Goal: Use online tool/utility: Utilize a website feature to perform a specific function

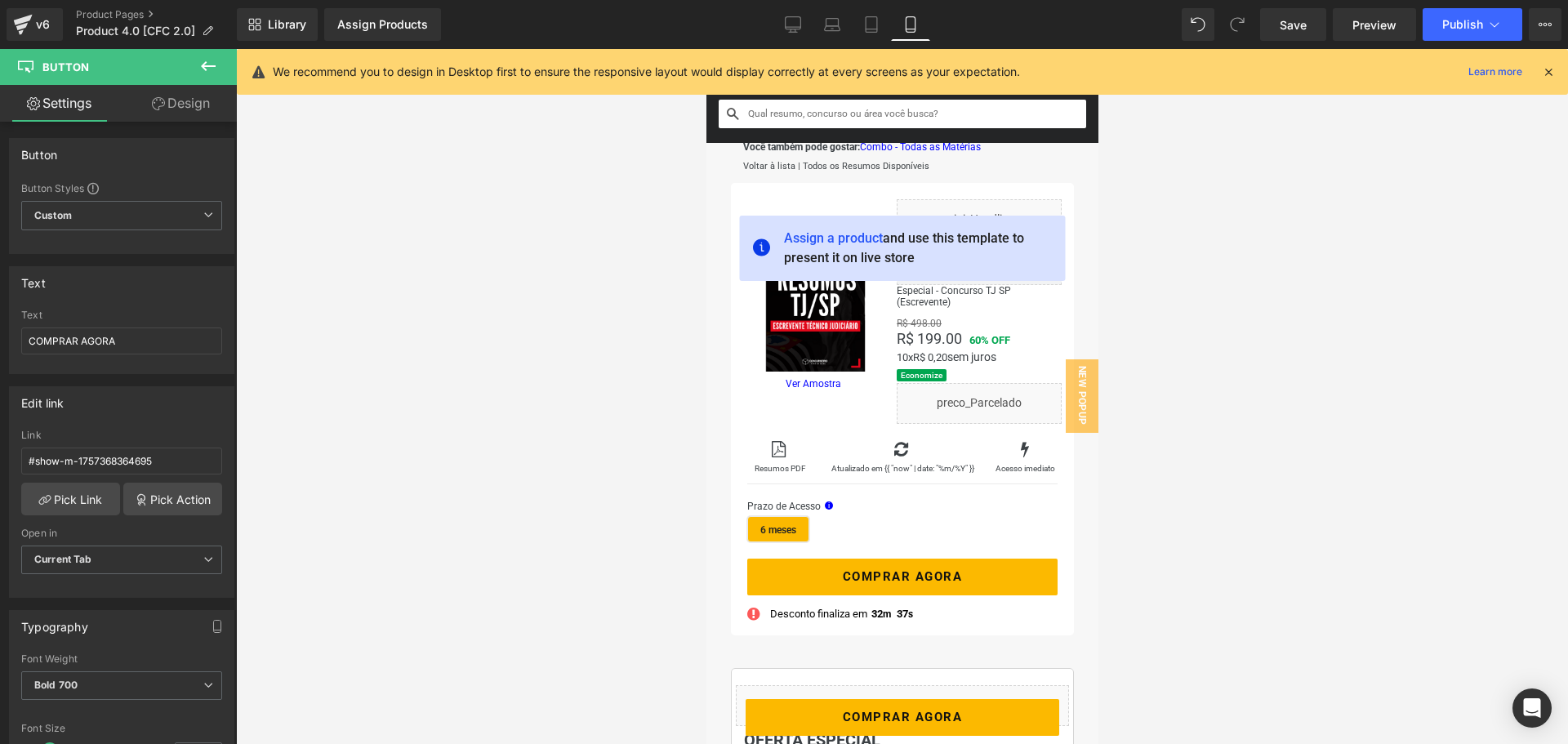
scroll to position [206, 0]
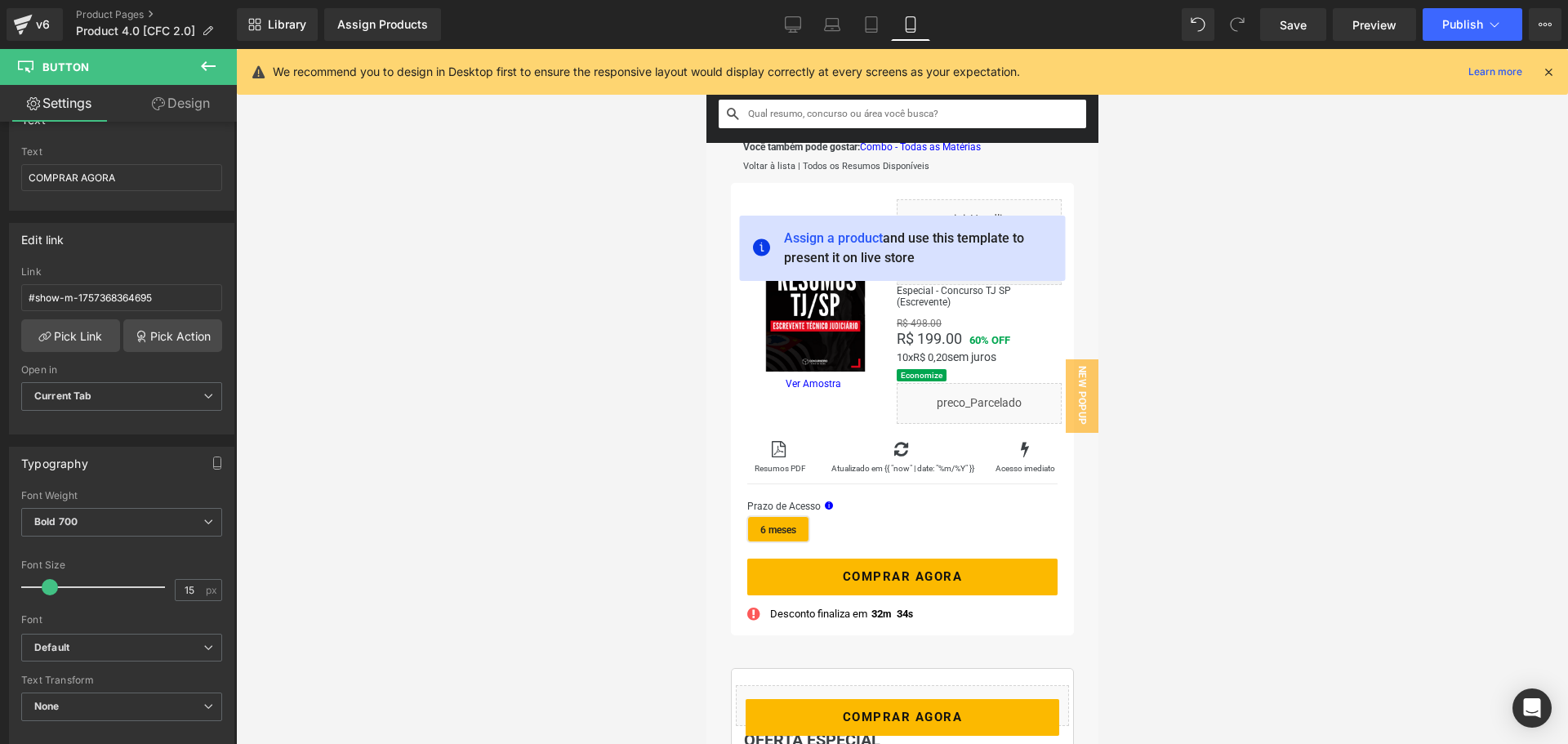
click at [486, 409] on div at bounding box center [902, 396] width 1332 height 695
click at [1548, 74] on icon at bounding box center [1548, 71] width 15 height 15
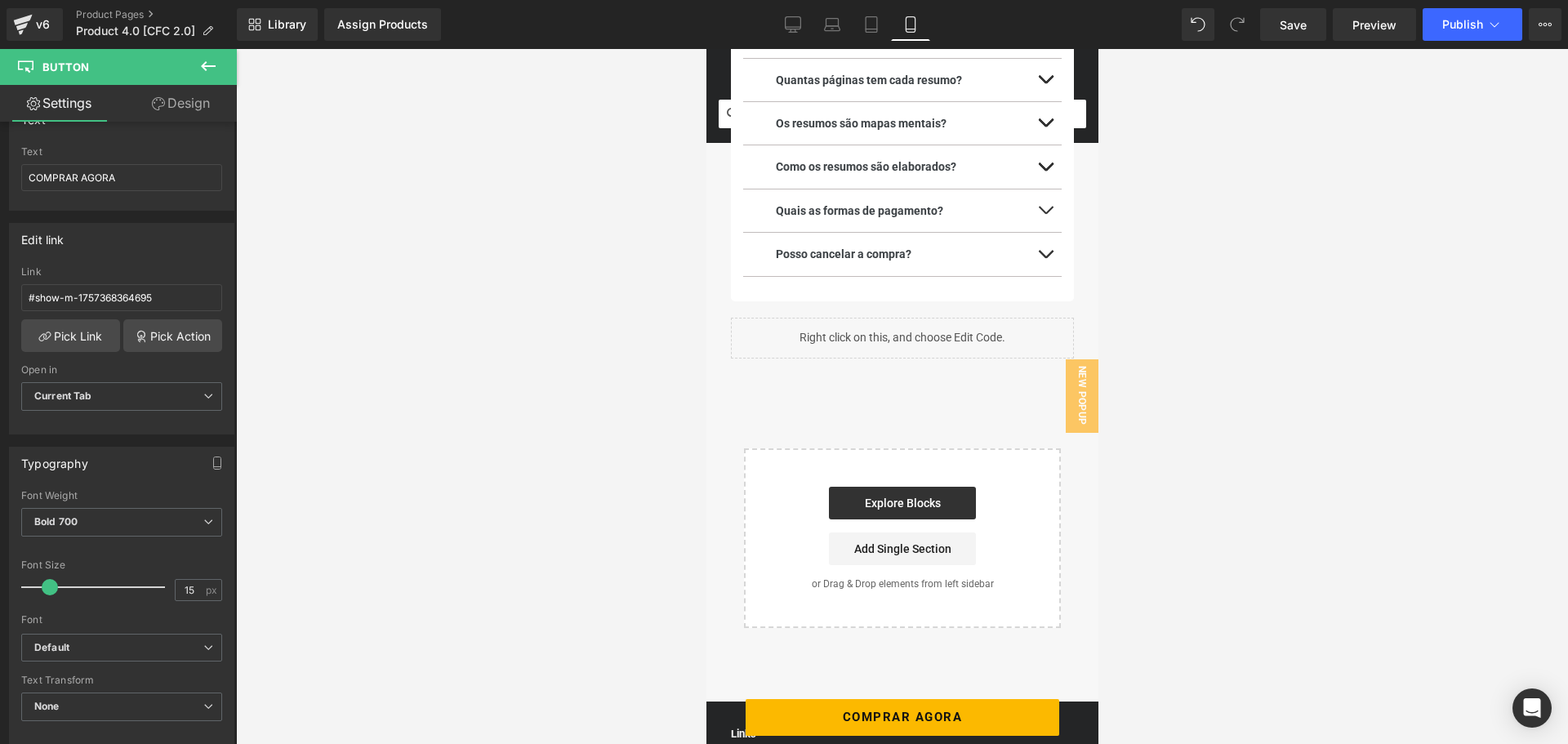
scroll to position [3186, 0]
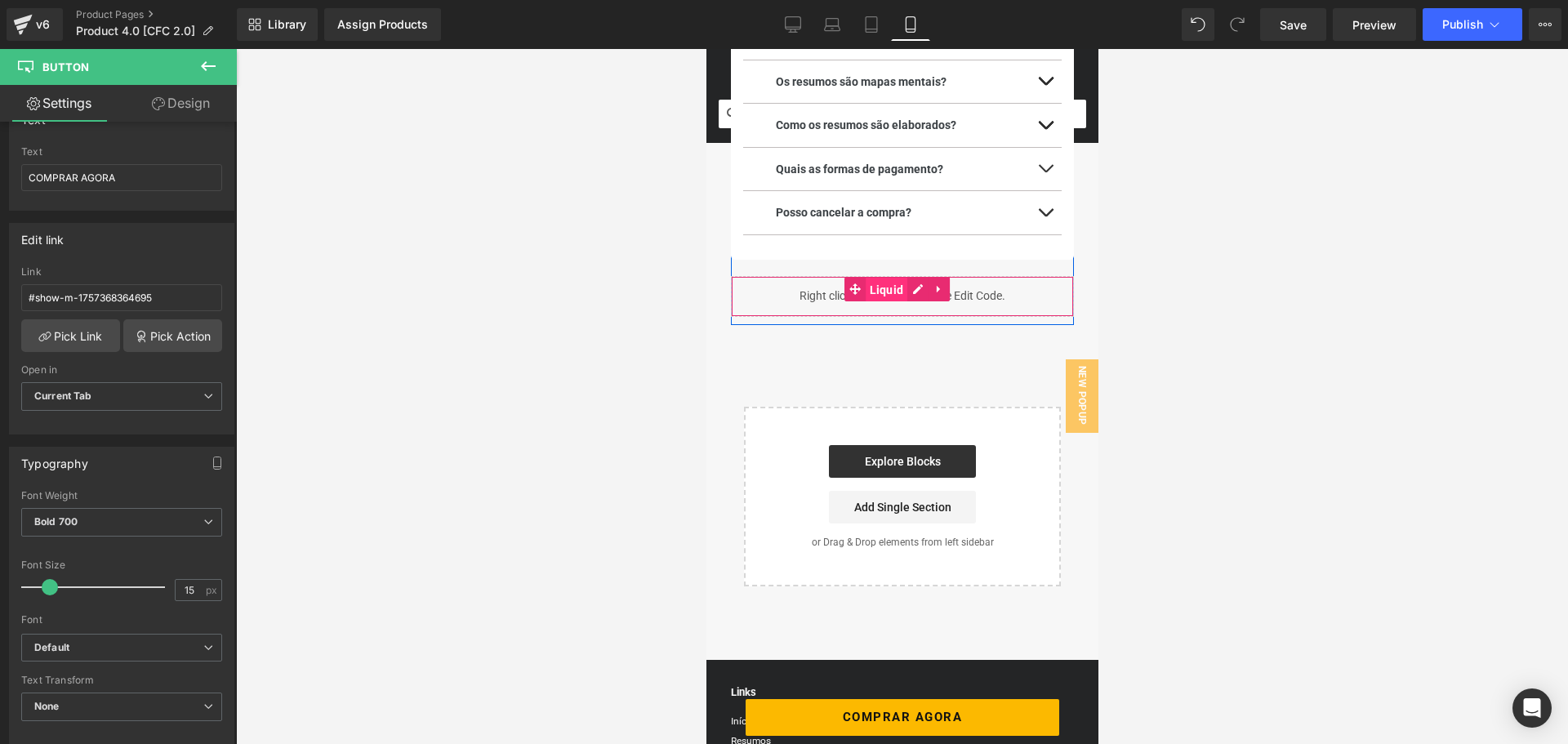
click at [887, 283] on span "Liquid" at bounding box center [887, 290] width 43 height 25
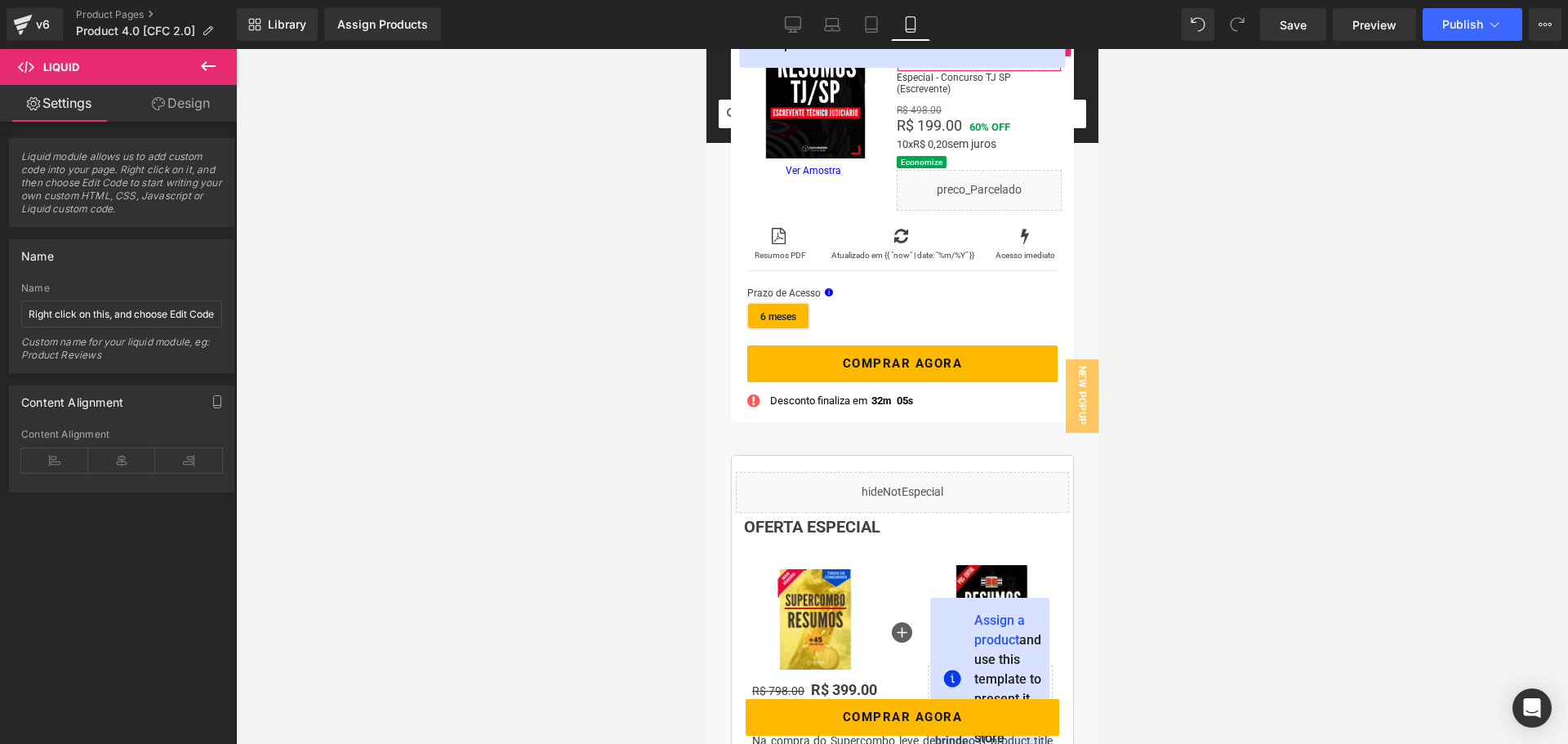
scroll to position [0, 0]
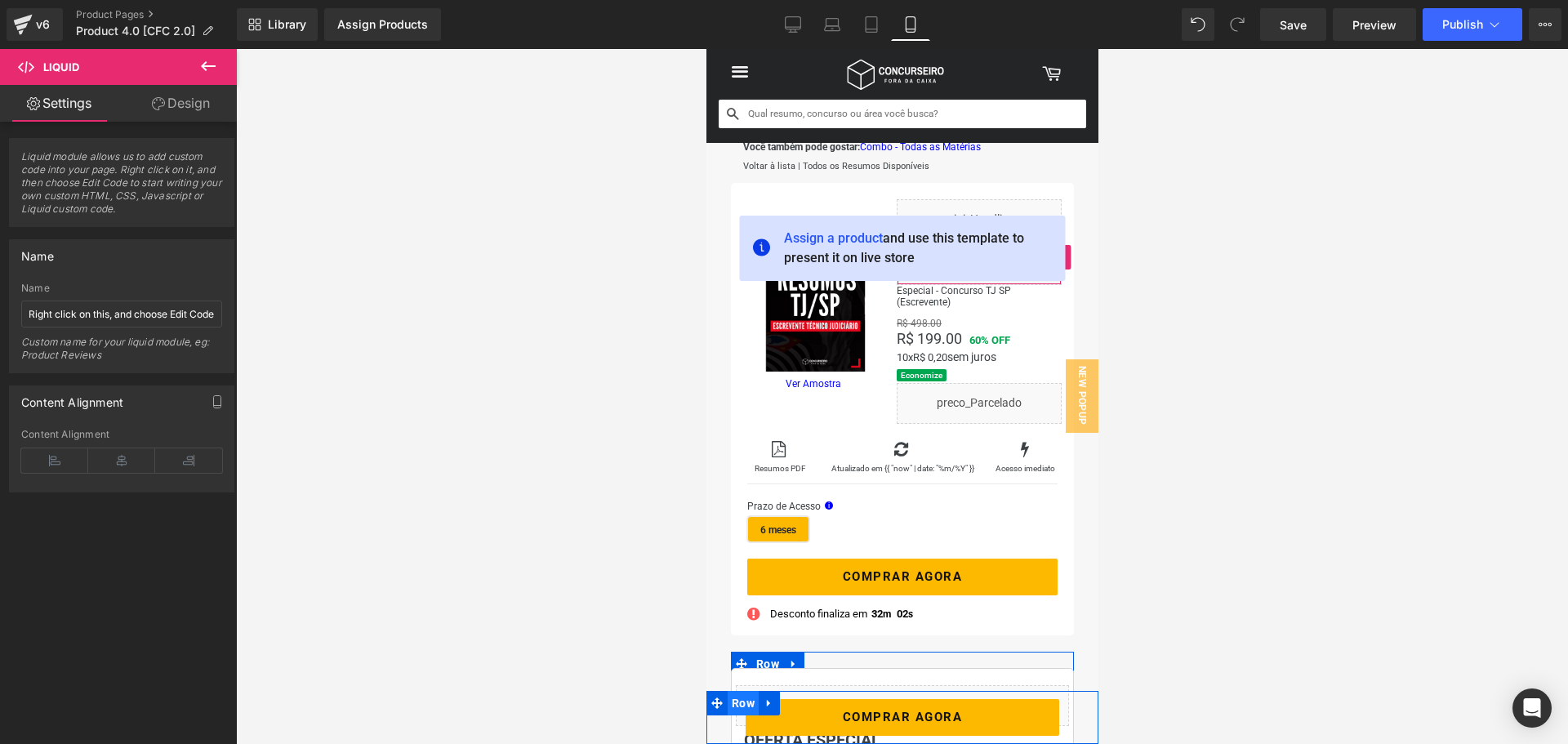
click at [746, 703] on span "Row" at bounding box center [742, 703] width 31 height 25
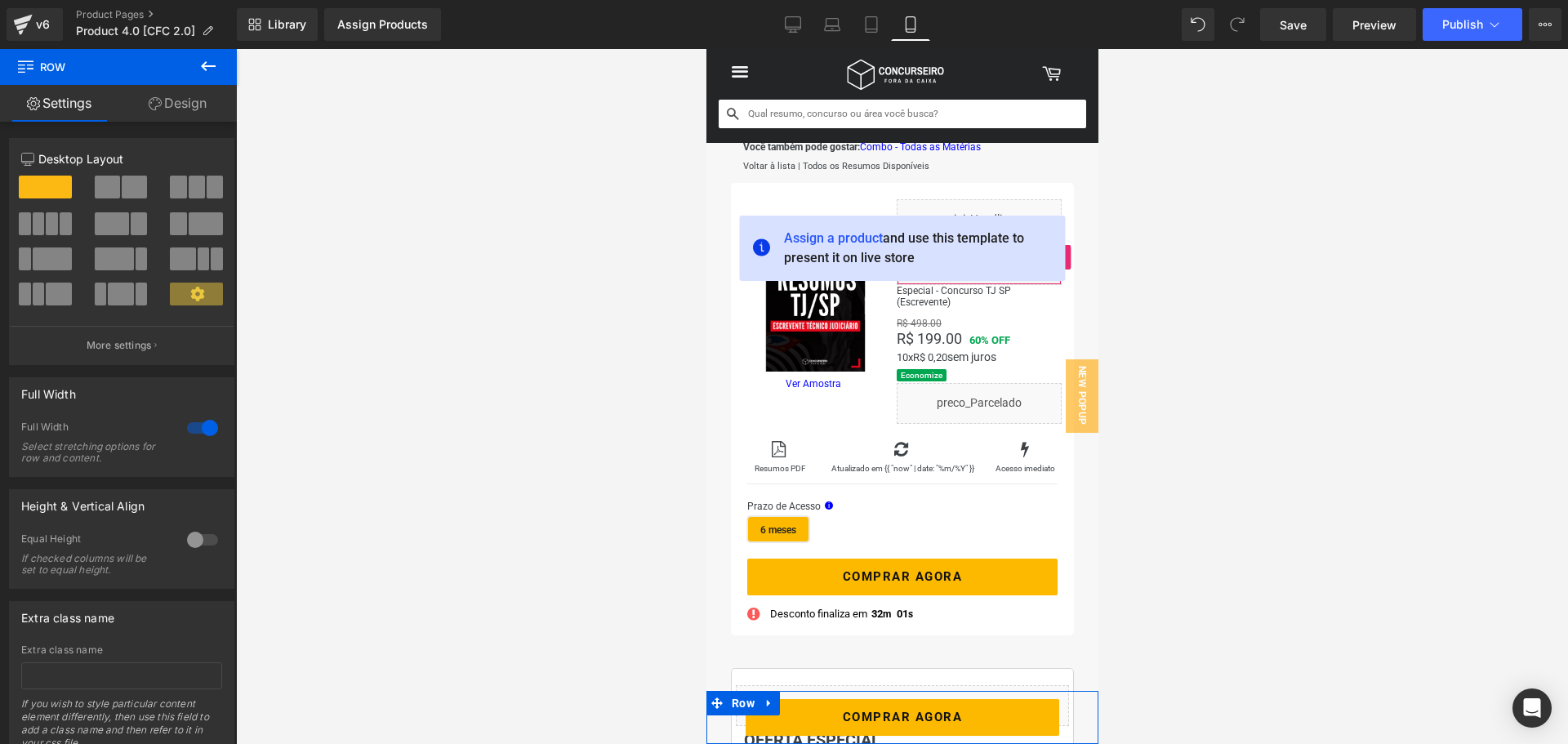
click at [186, 110] on link "Design" at bounding box center [178, 103] width 119 height 37
click at [790, 17] on icon at bounding box center [793, 23] width 15 height 12
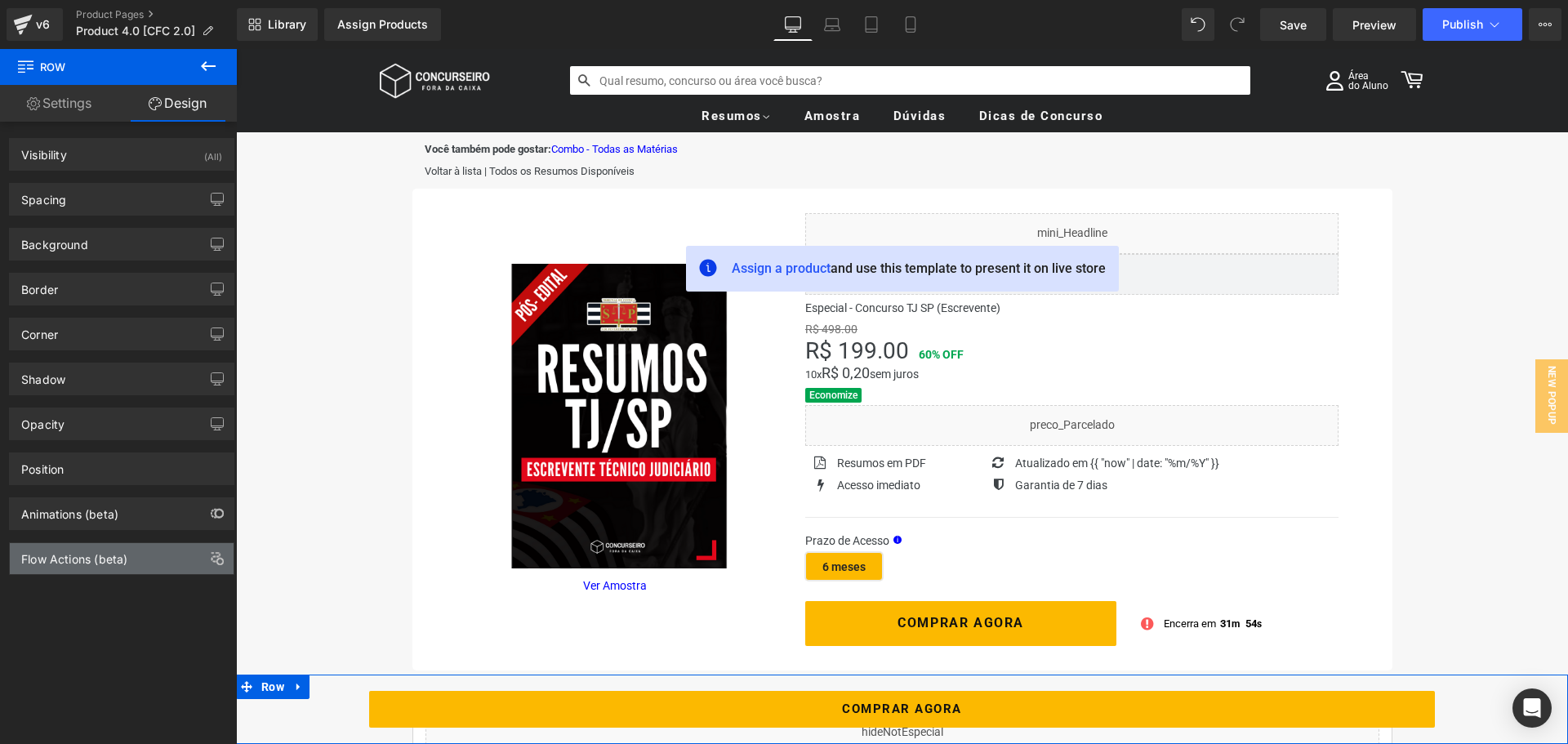
click at [90, 554] on div "Flow Actions (beta)" at bounding box center [74, 554] width 106 height 23
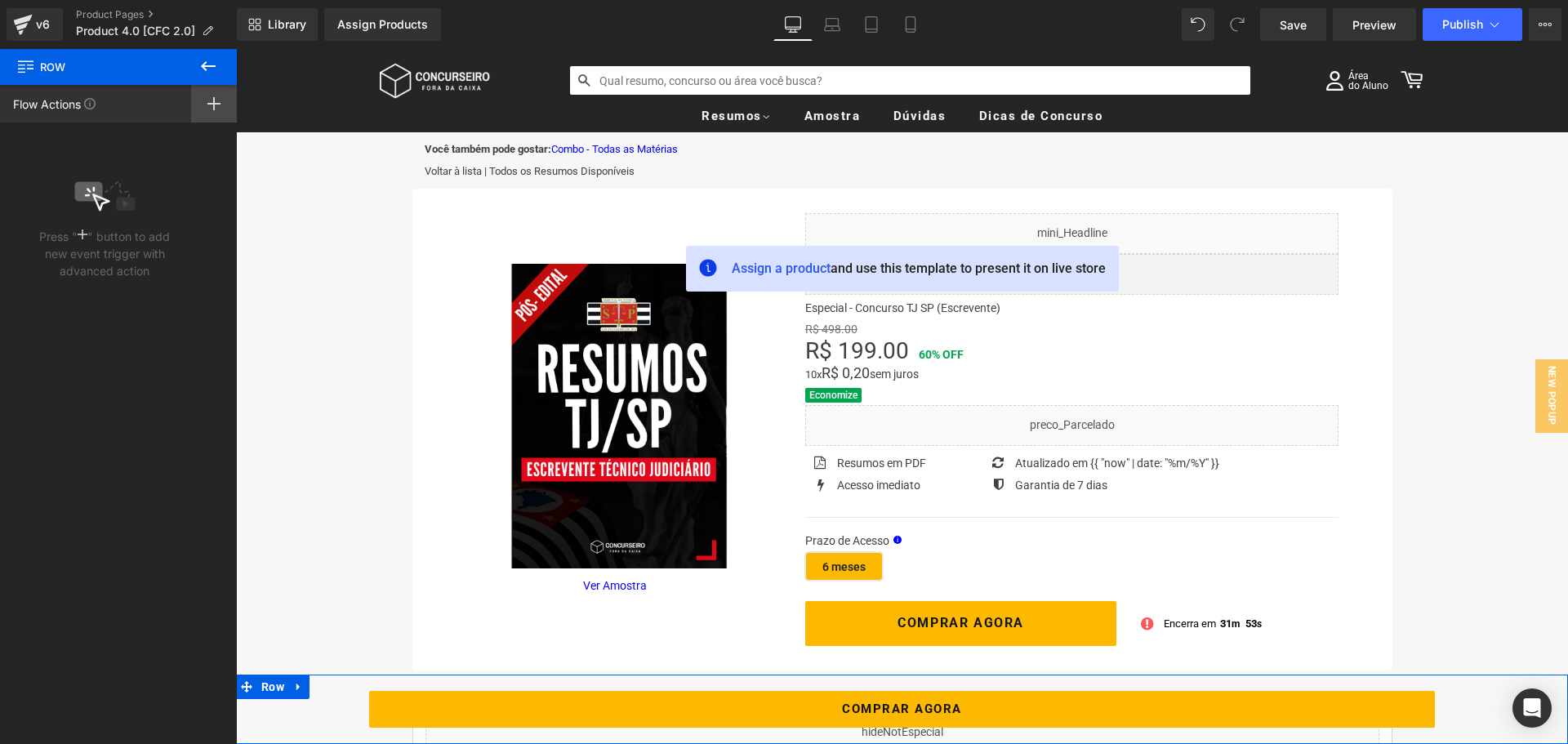
click at [209, 98] on icon at bounding box center [214, 103] width 13 height 13
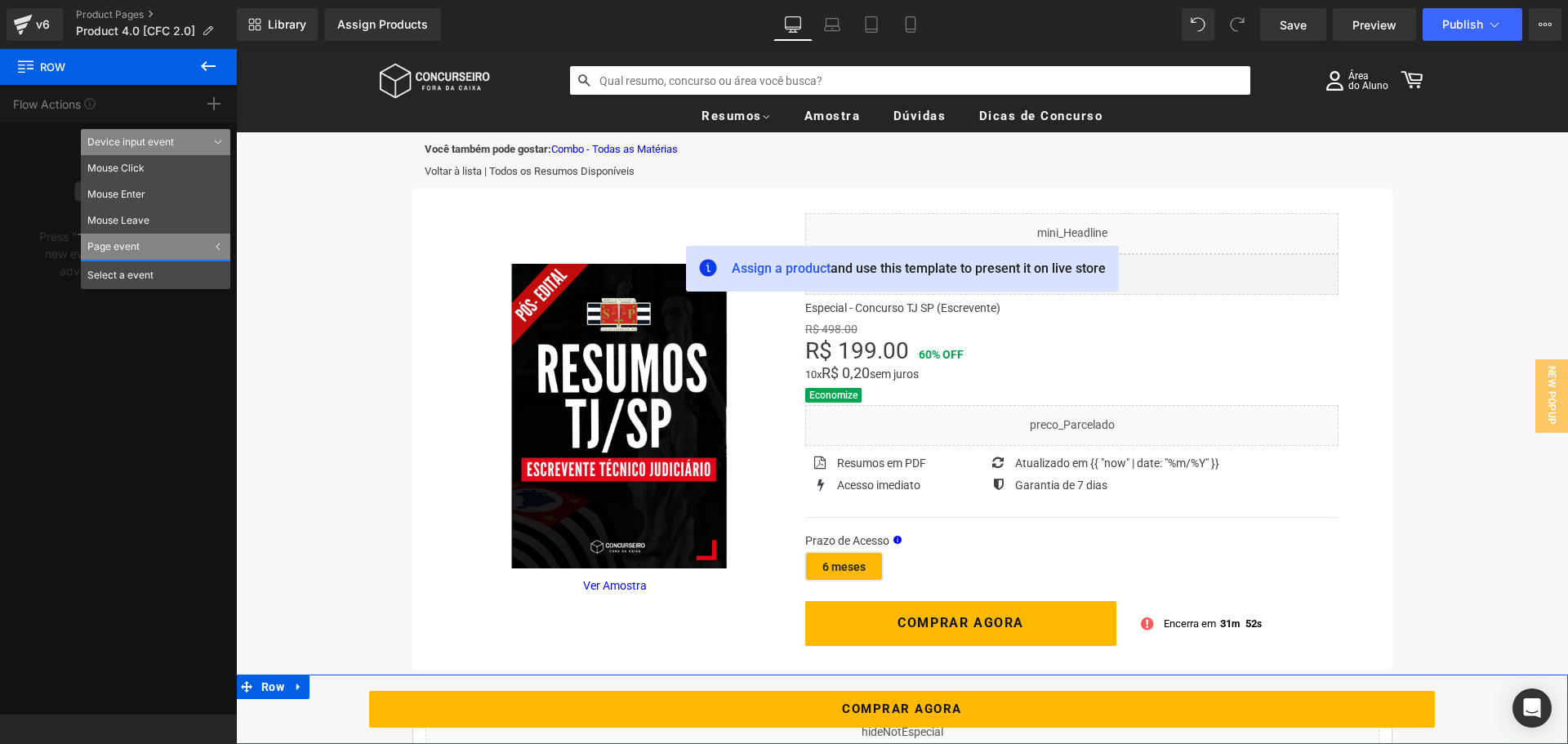
click at [153, 280] on div "Select a event" at bounding box center [156, 275] width 150 height 29
click at [123, 267] on div "Select a event" at bounding box center [156, 275] width 150 height 29
click at [136, 246] on div "Page event" at bounding box center [156, 246] width 150 height 27
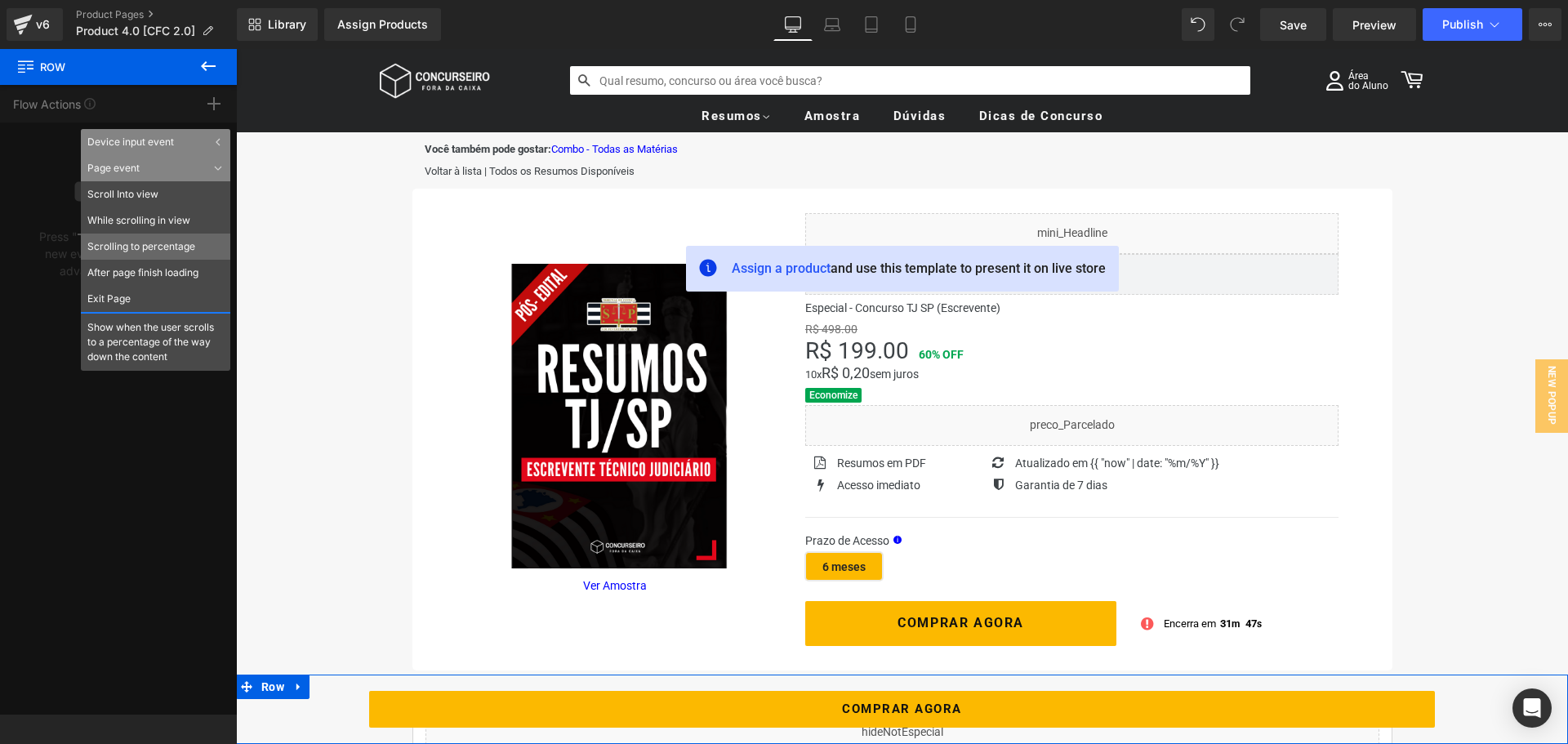
click at [154, 247] on li "Scrolling to percentage" at bounding box center [156, 246] width 150 height 27
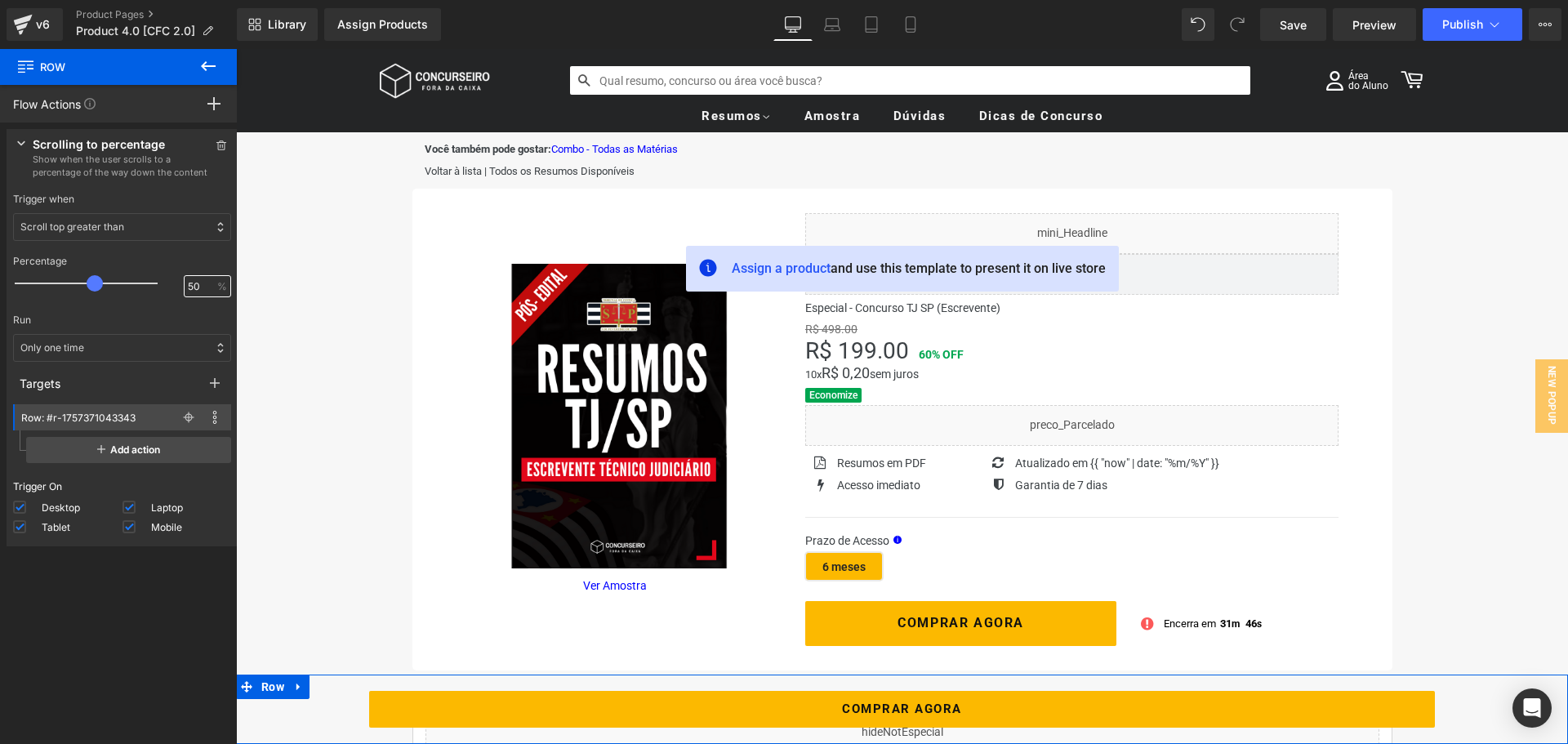
click at [193, 285] on input "50" at bounding box center [199, 286] width 22 height 15
type input "5"
type input "30"
click at [141, 338] on div "Only one time" at bounding box center [121, 348] width 218 height 27
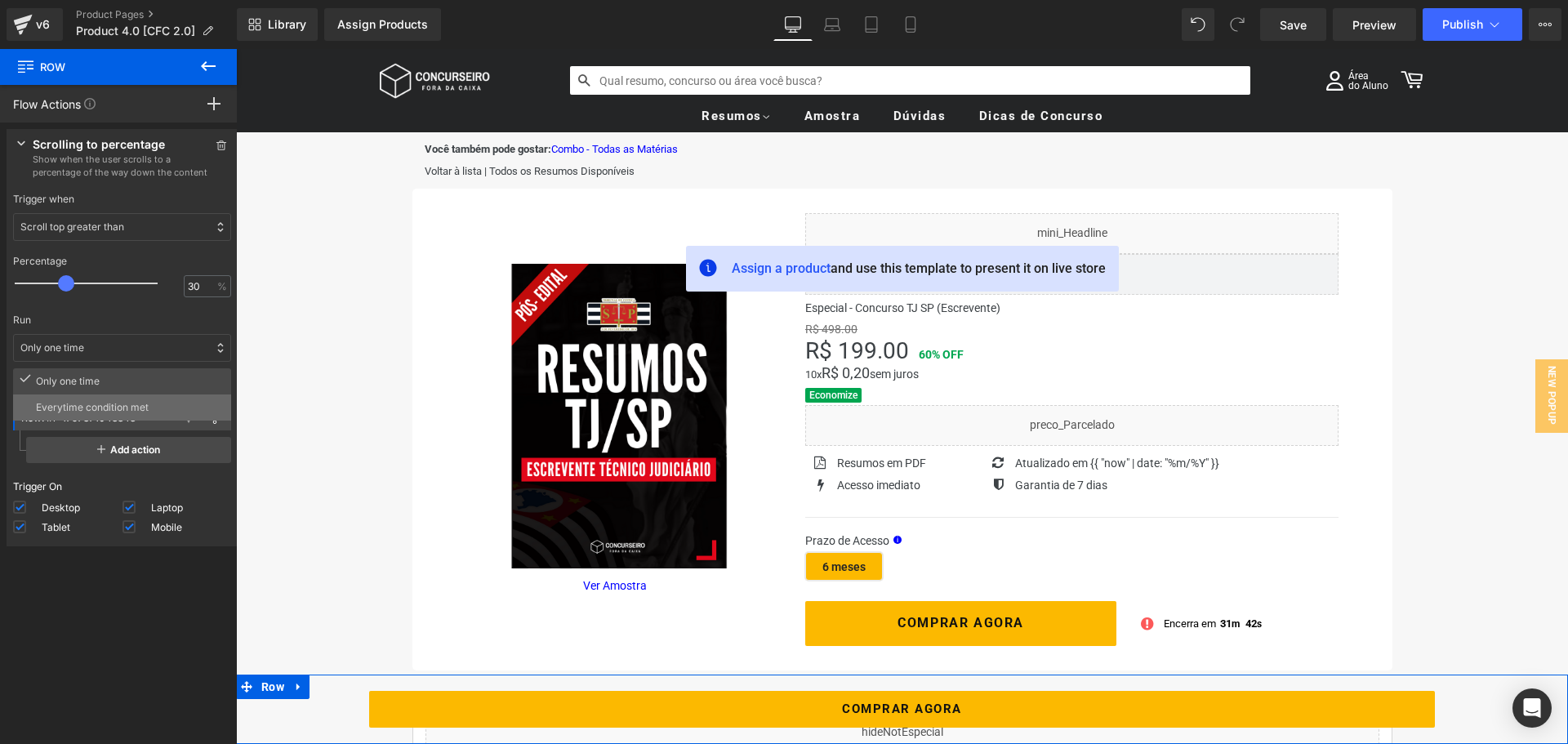
click at [127, 395] on div "Everytime condition met" at bounding box center [121, 407] width 218 height 27
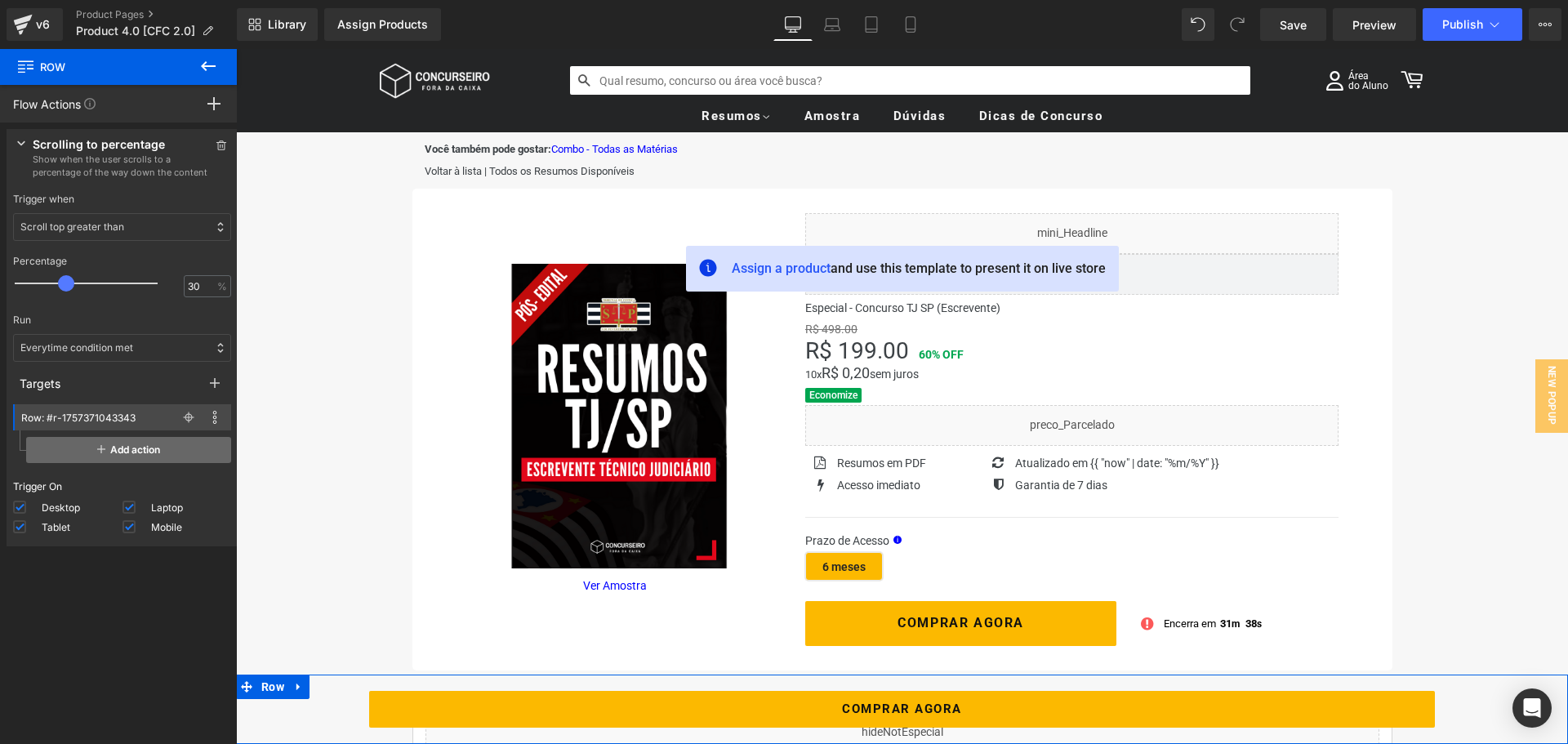
click at [114, 452] on span "Add action" at bounding box center [129, 450] width 205 height 27
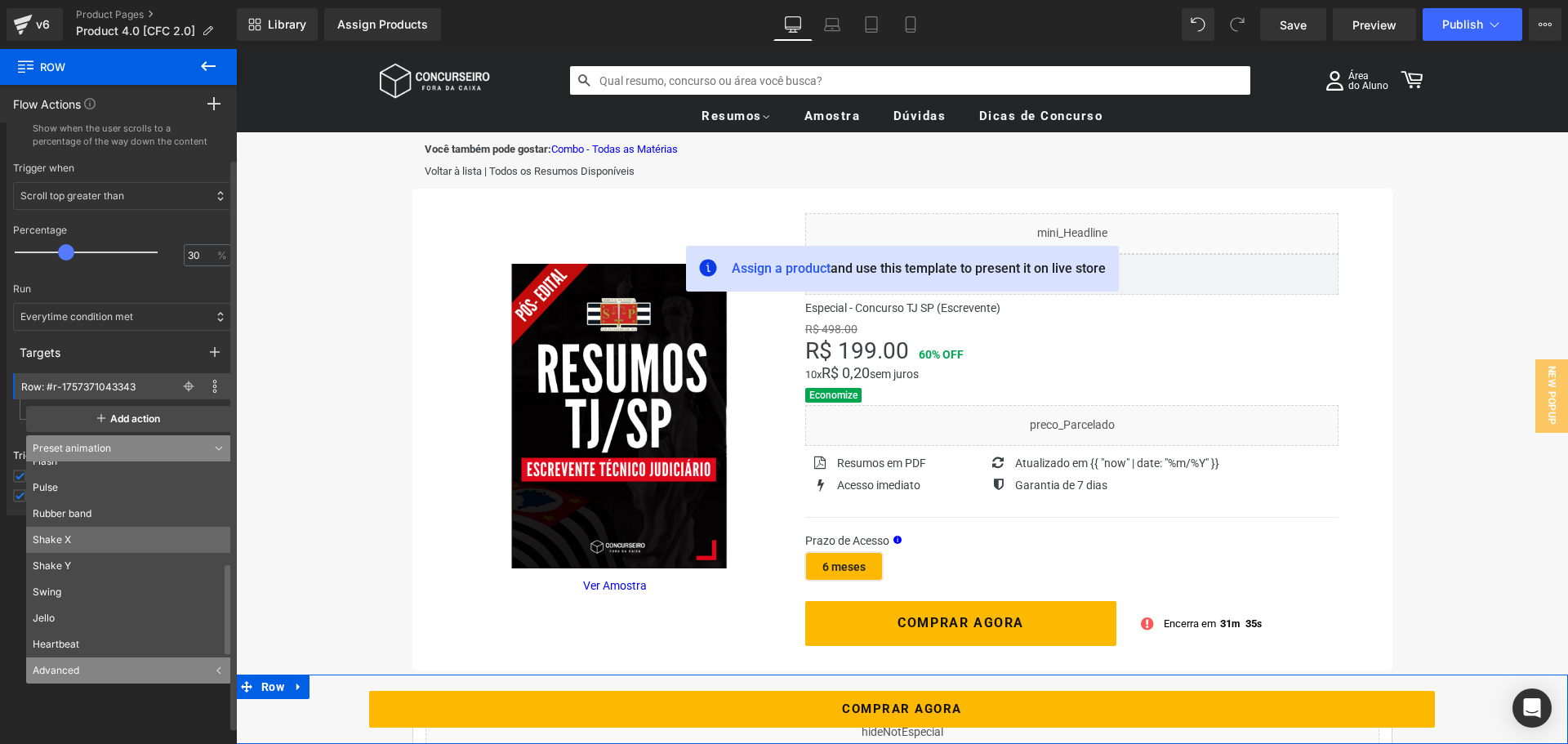
scroll to position [61, 0]
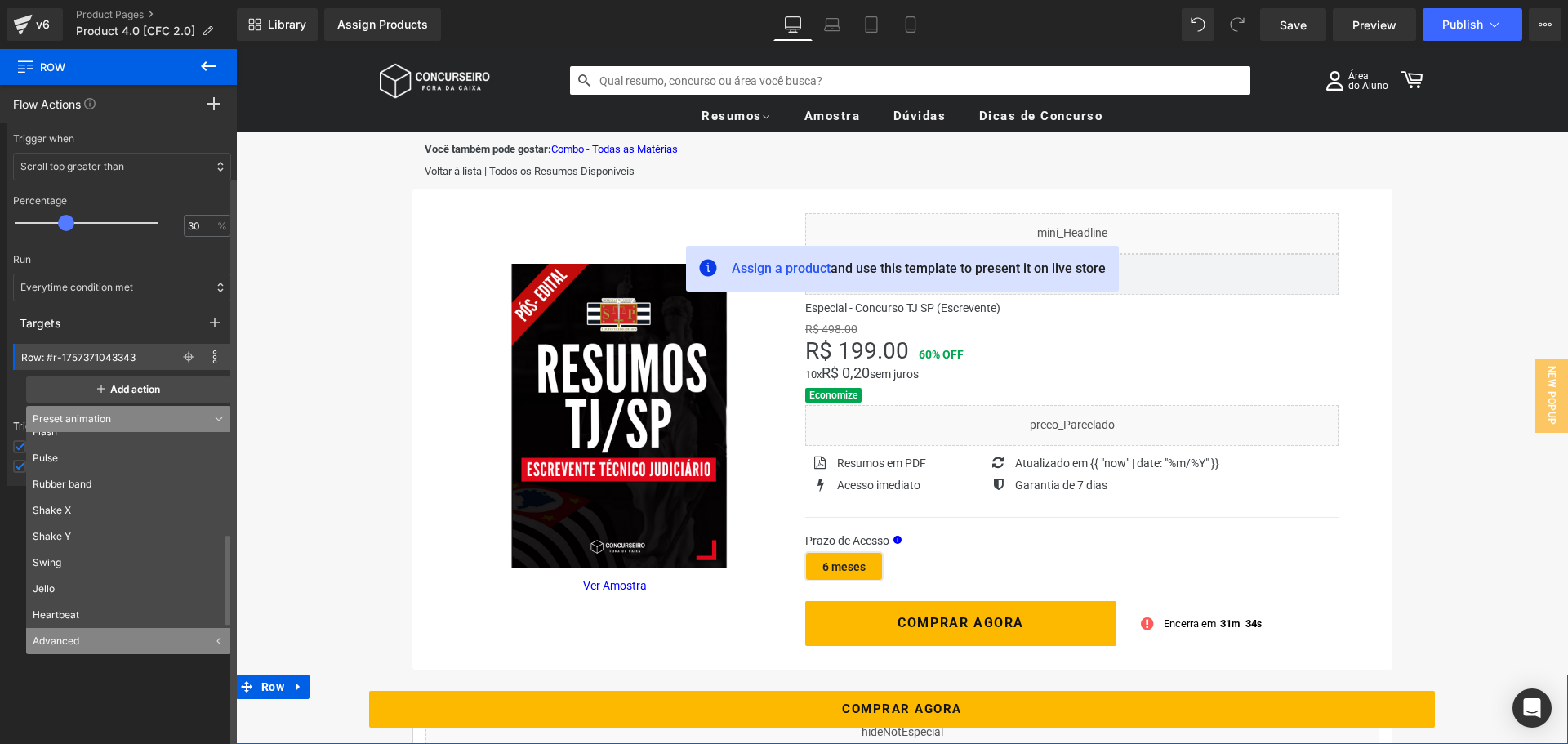
click at [94, 638] on div "Advanced" at bounding box center [129, 641] width 205 height 27
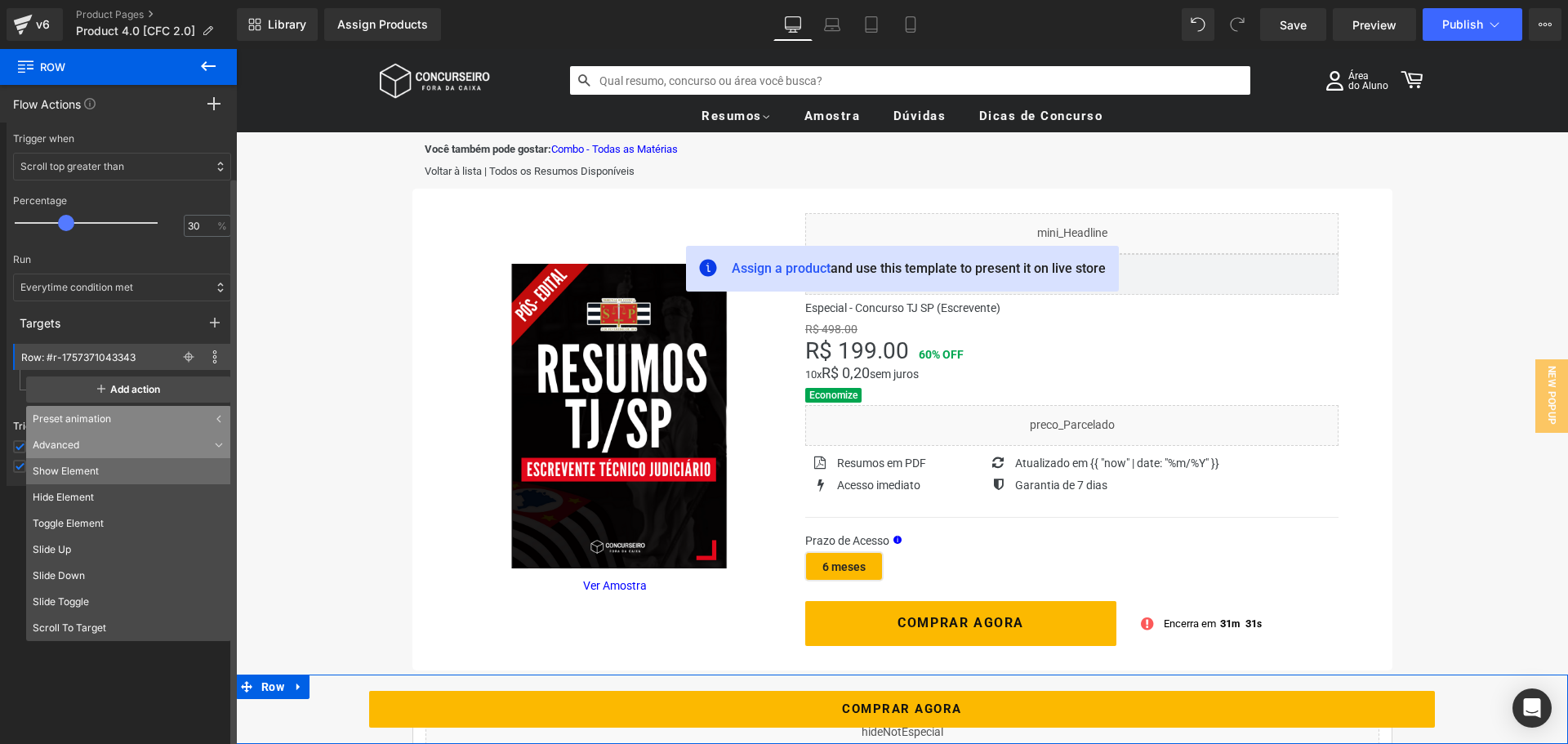
click at [97, 472] on li "Show Element" at bounding box center [129, 471] width 205 height 27
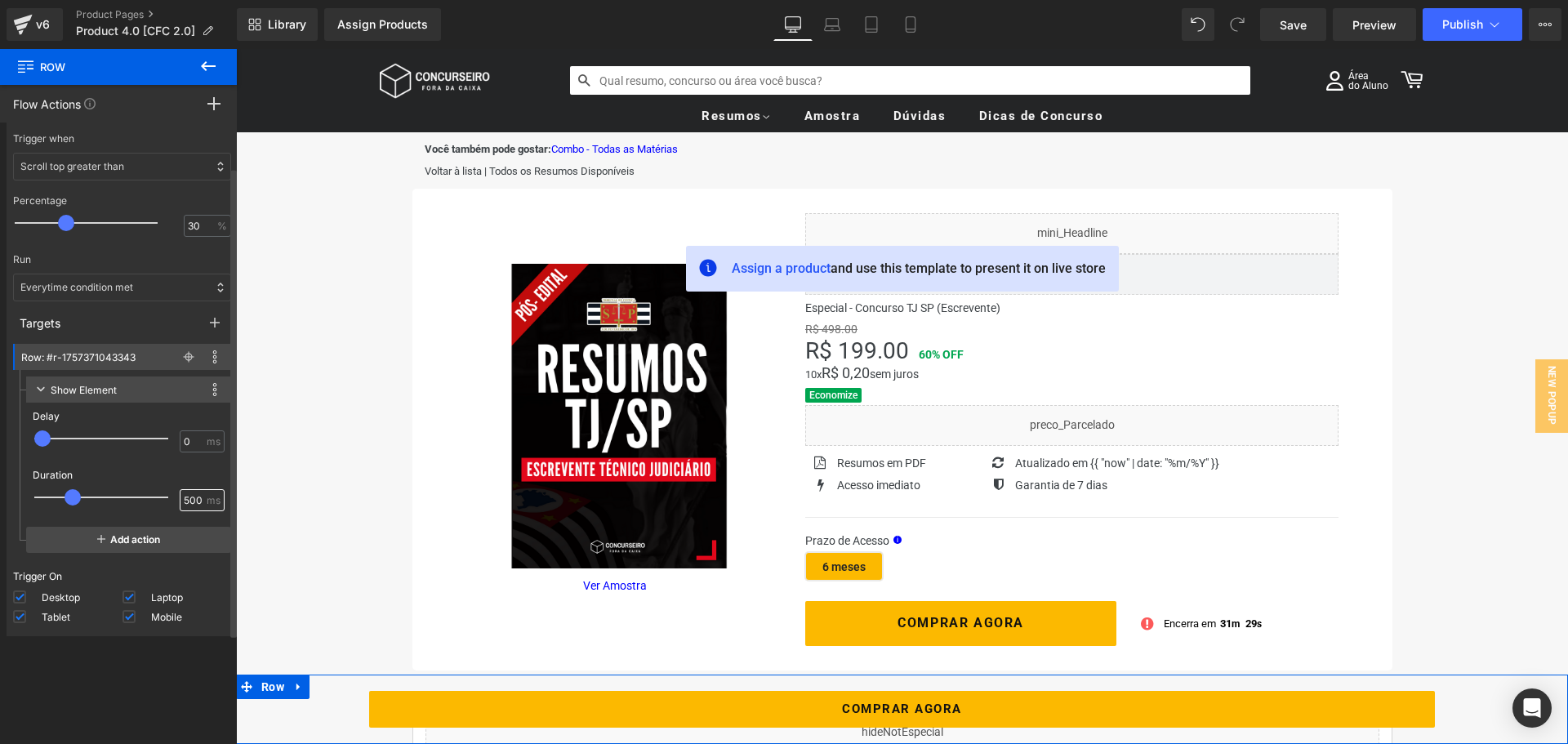
click at [184, 499] on input "500" at bounding box center [193, 500] width 20 height 15
type input "50"
click at [127, 656] on div "Press " " button to add new event trigger with advanced action Scrolling to per…" at bounding box center [122, 437] width 245 height 630
click at [213, 97] on rect at bounding box center [214, 103] width 2 height 13
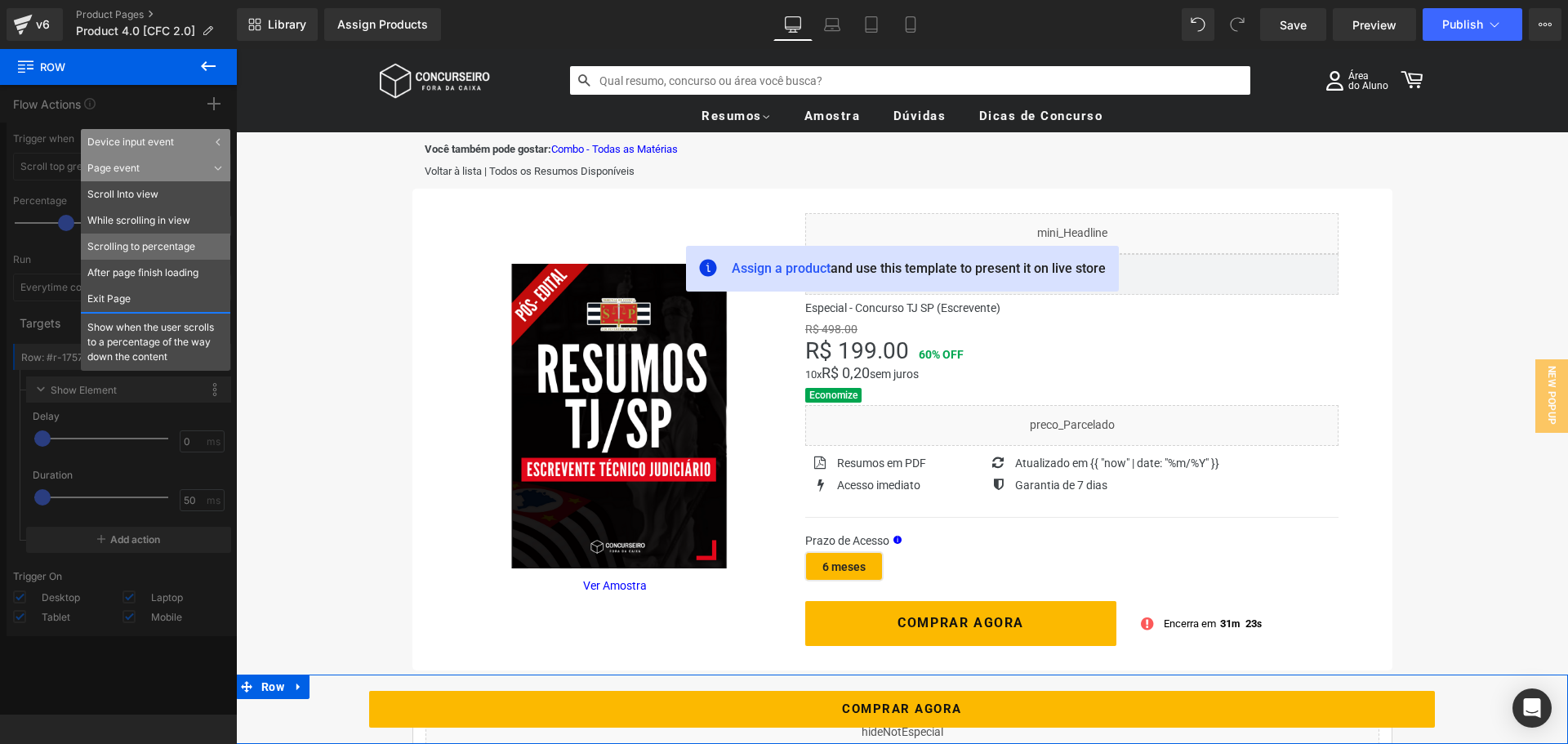
click at [153, 248] on li "Scrolling to percentage" at bounding box center [156, 246] width 150 height 27
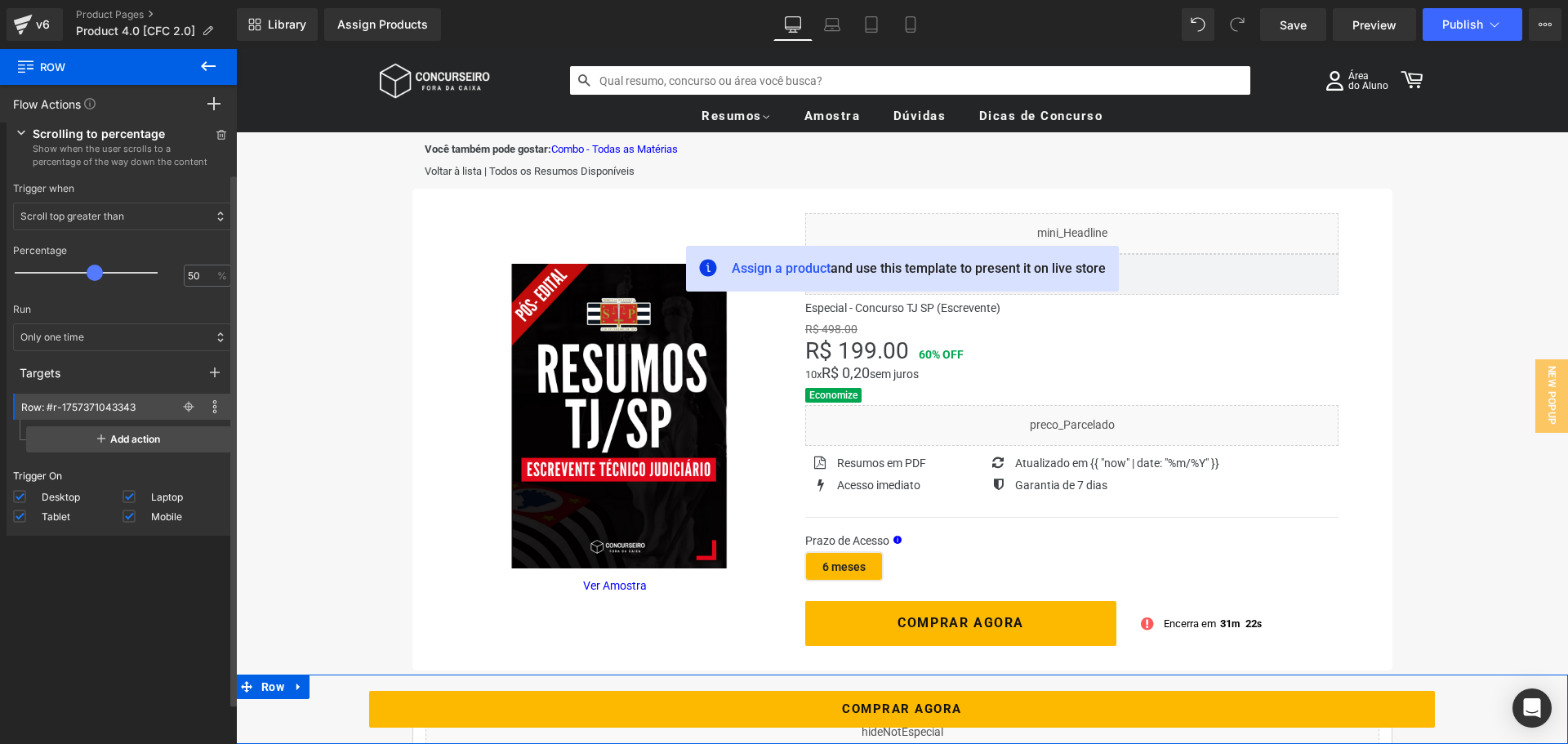
click at [118, 221] on p "Scroll top greater than" at bounding box center [72, 216] width 103 height 15
click at [114, 266] on div "Scroll top less than" at bounding box center [121, 276] width 218 height 27
click at [197, 272] on input "50" at bounding box center [199, 275] width 22 height 15
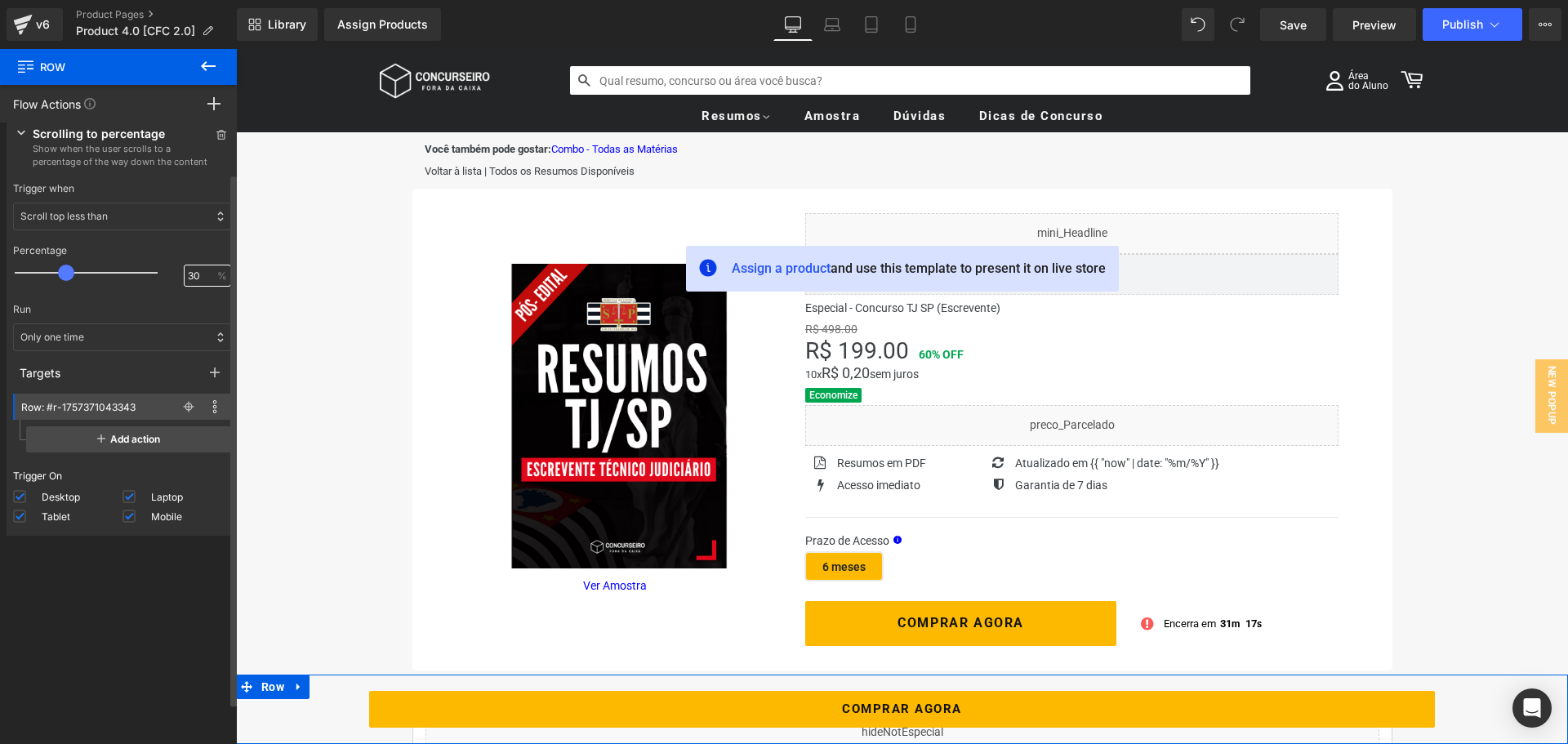
type input "30"
click at [126, 335] on div "Only one time" at bounding box center [121, 337] width 218 height 27
click at [104, 387] on div "Everytime condition met" at bounding box center [121, 397] width 218 height 27
click at [132, 435] on span "Add action" at bounding box center [129, 440] width 205 height 27
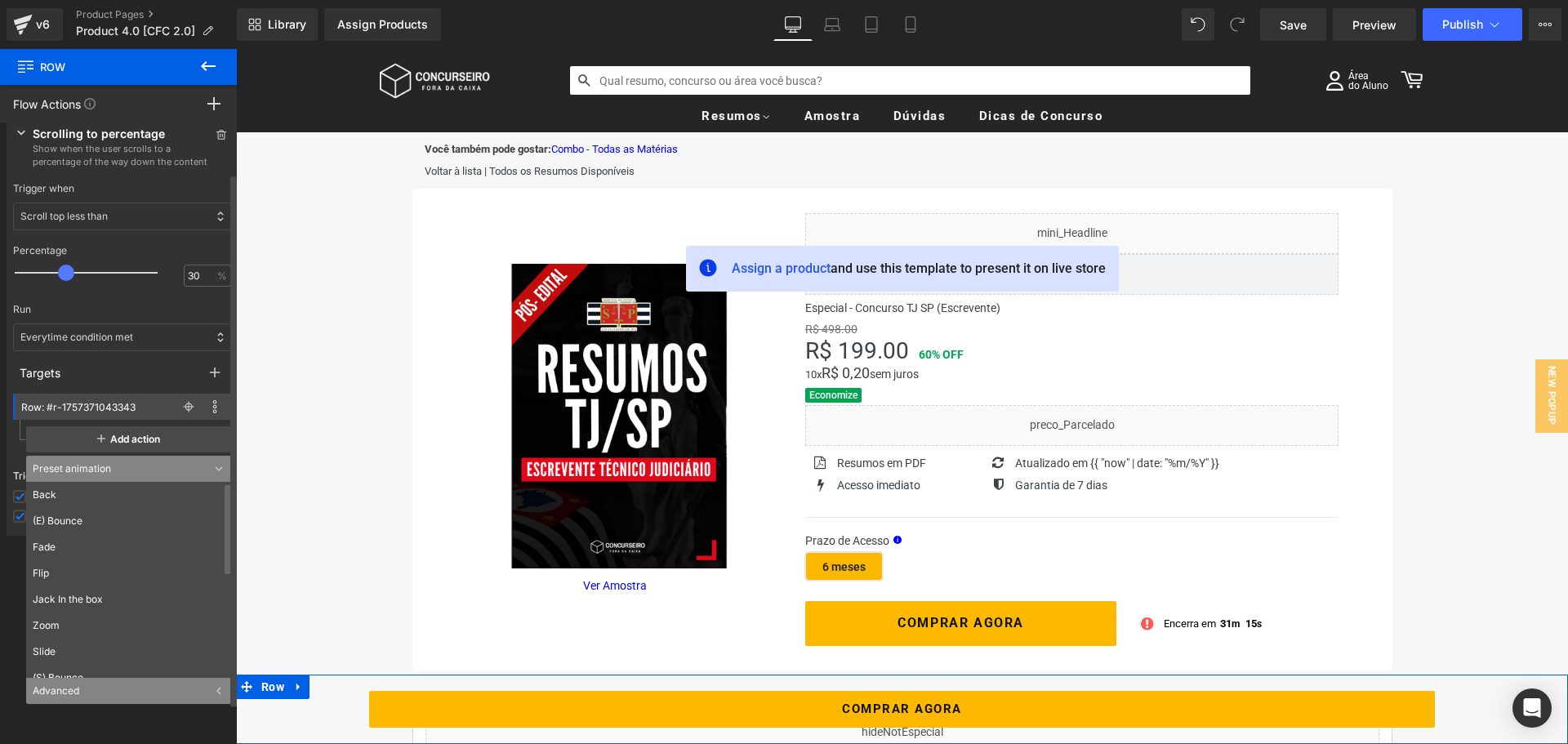
click at [98, 694] on div "Advanced" at bounding box center [129, 691] width 205 height 27
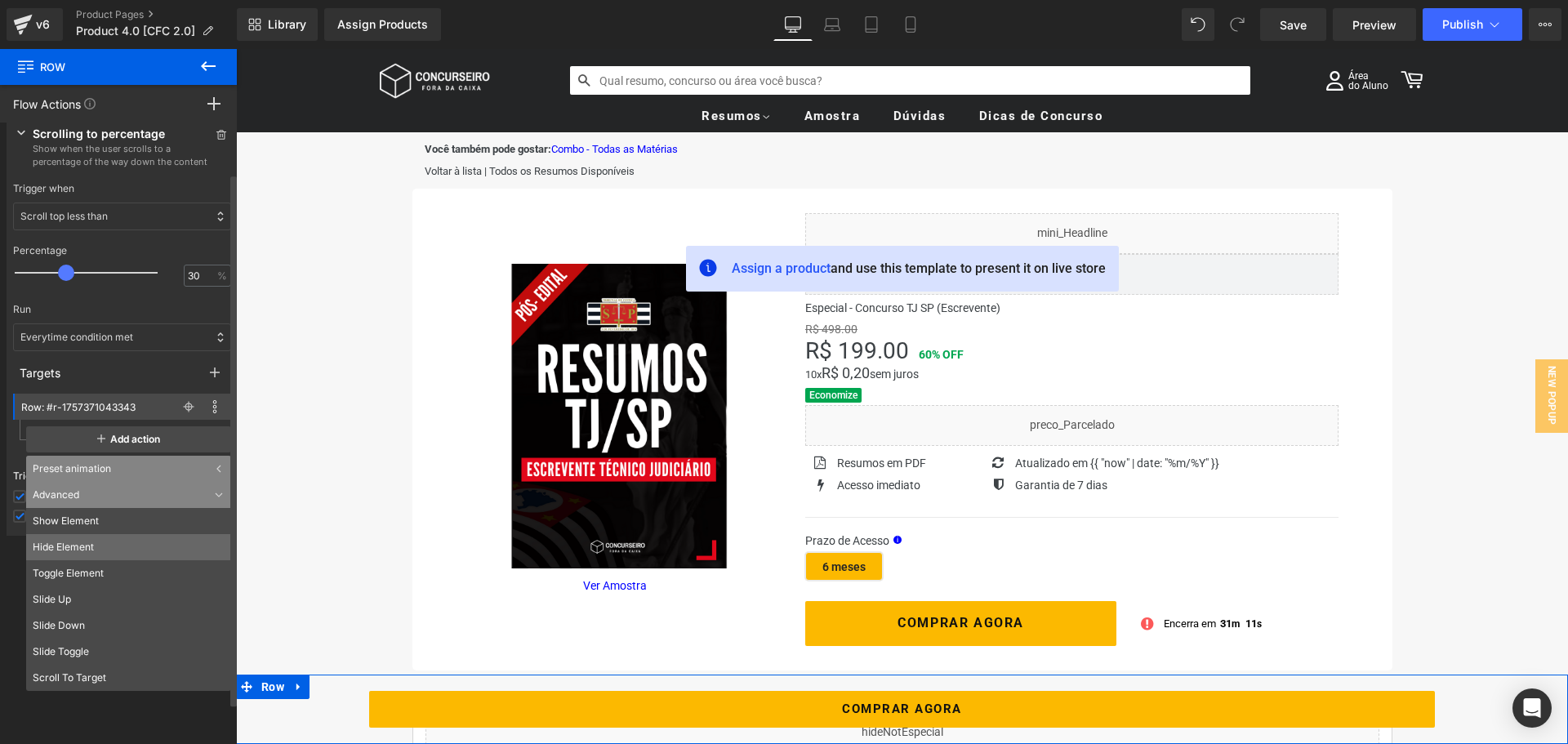
click at [97, 541] on li "Hide Element" at bounding box center [129, 547] width 205 height 27
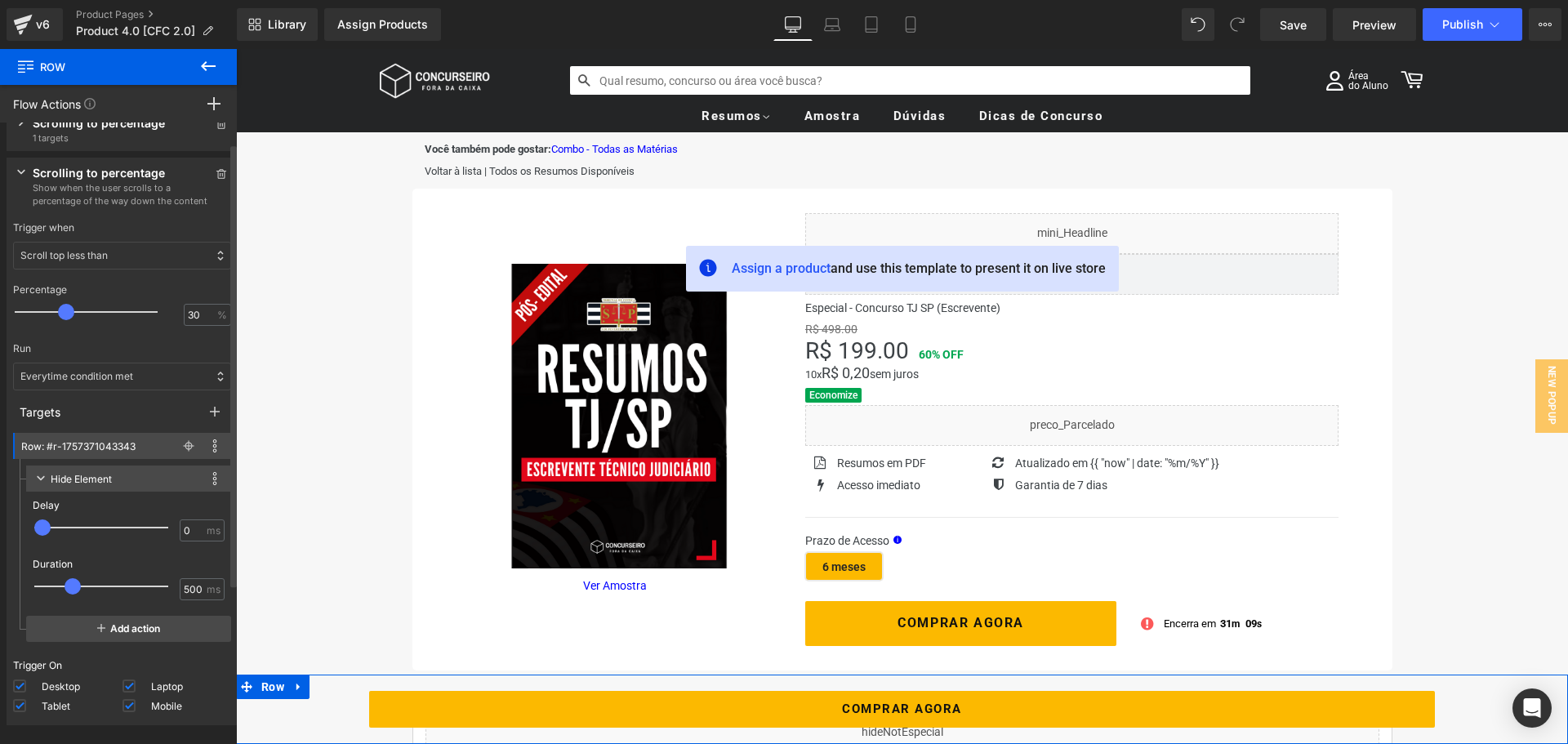
scroll to position [0, 0]
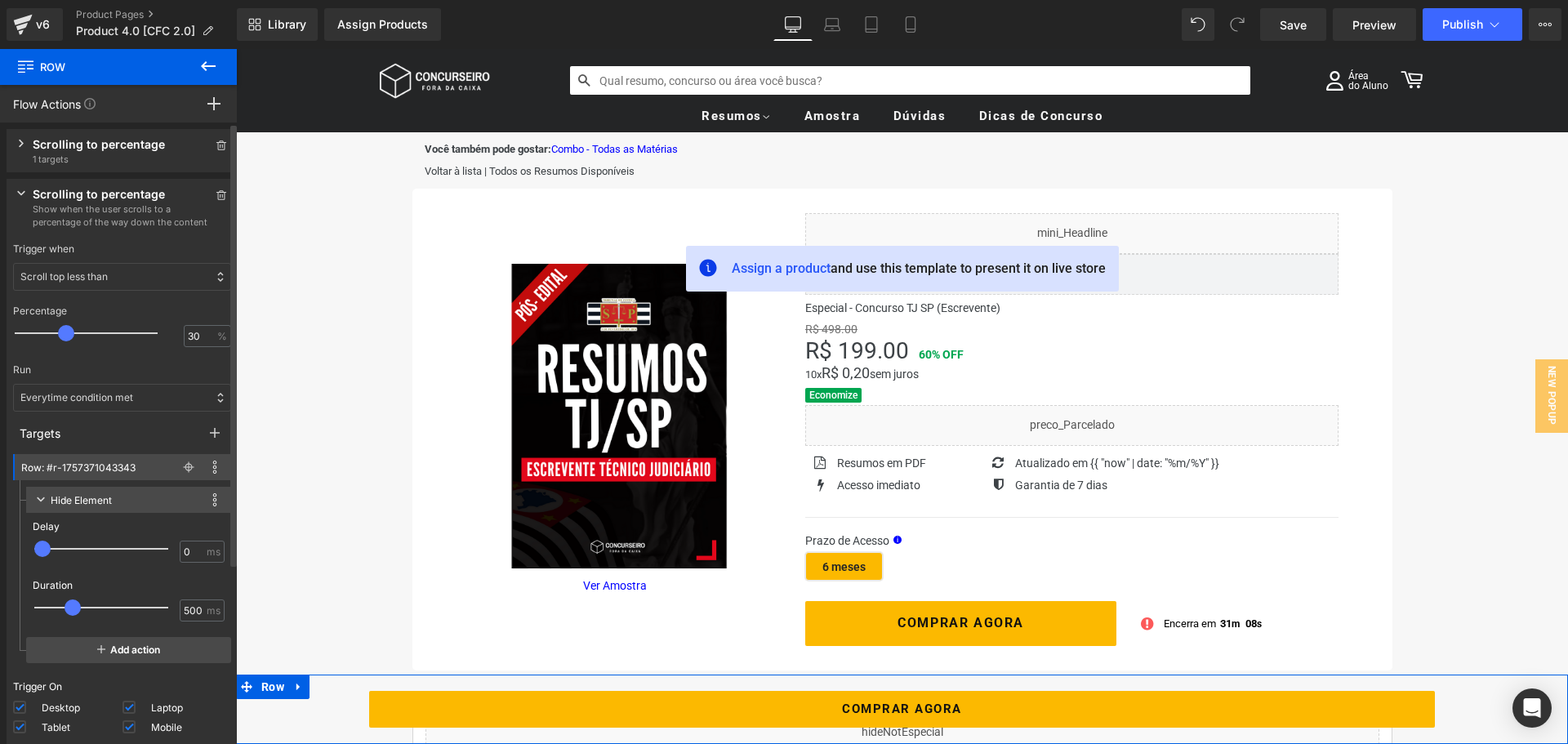
click at [24, 143] on icon at bounding box center [21, 144] width 6 height 9
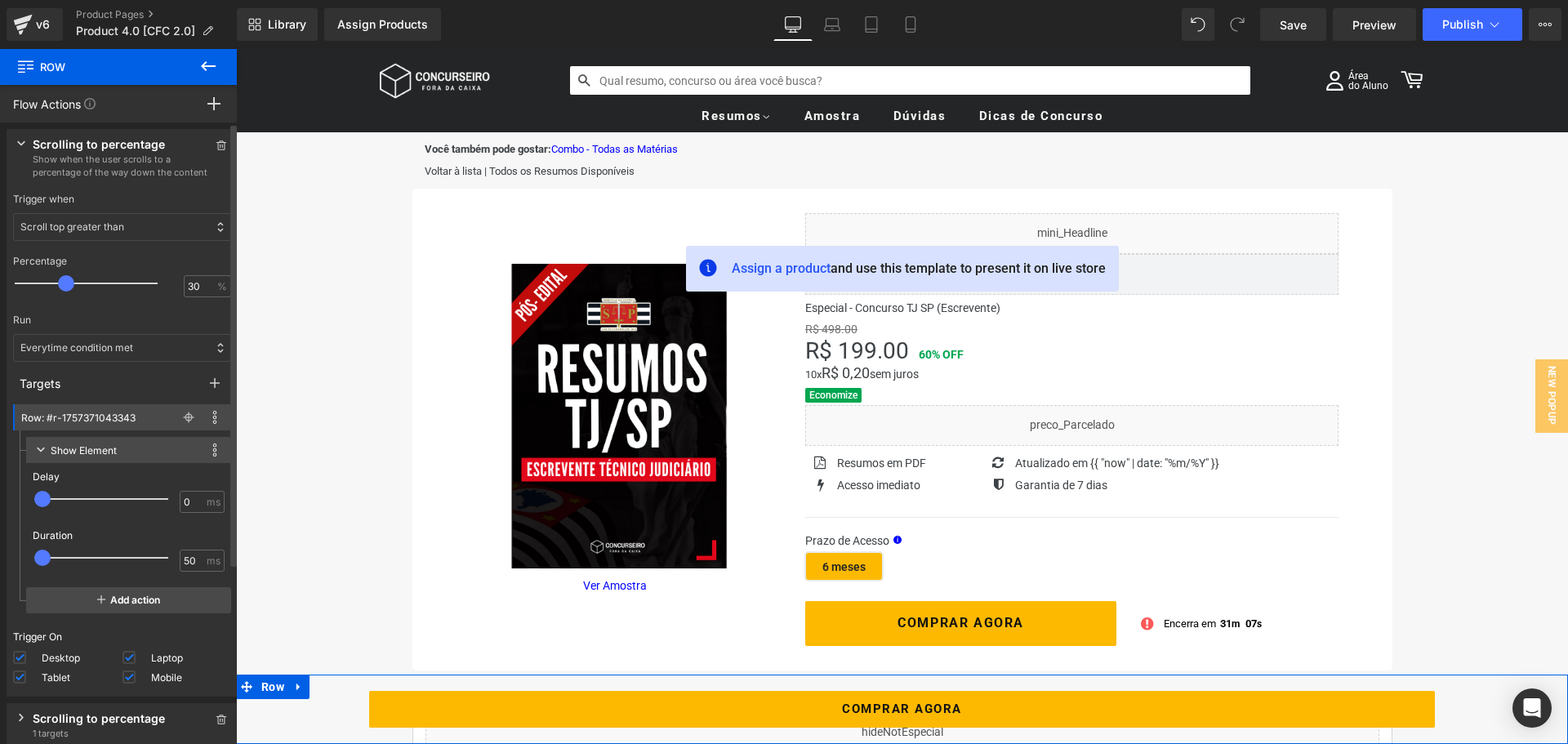
click at [24, 143] on icon at bounding box center [21, 144] width 8 height 5
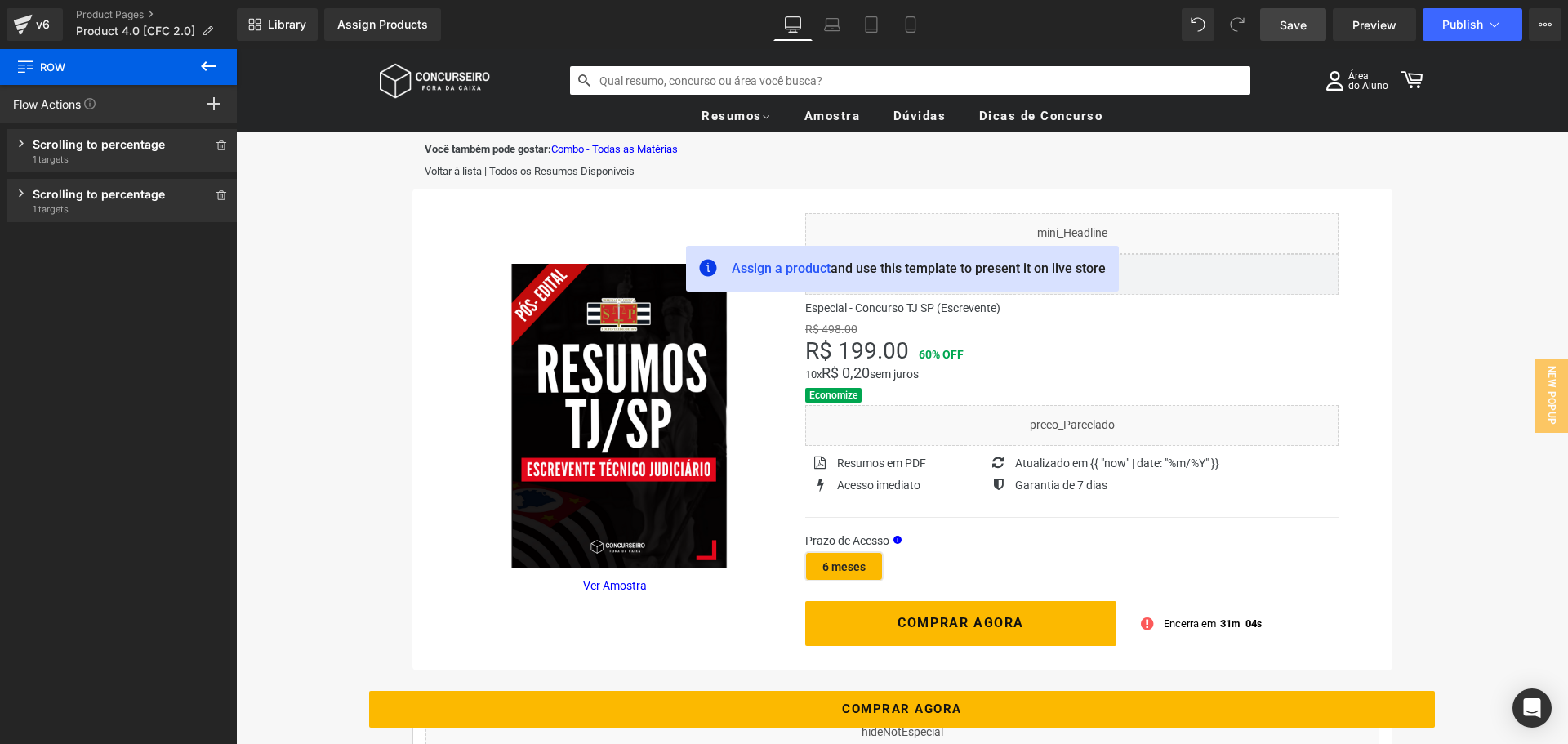
click at [1290, 31] on span "Save" at bounding box center [1294, 25] width 27 height 17
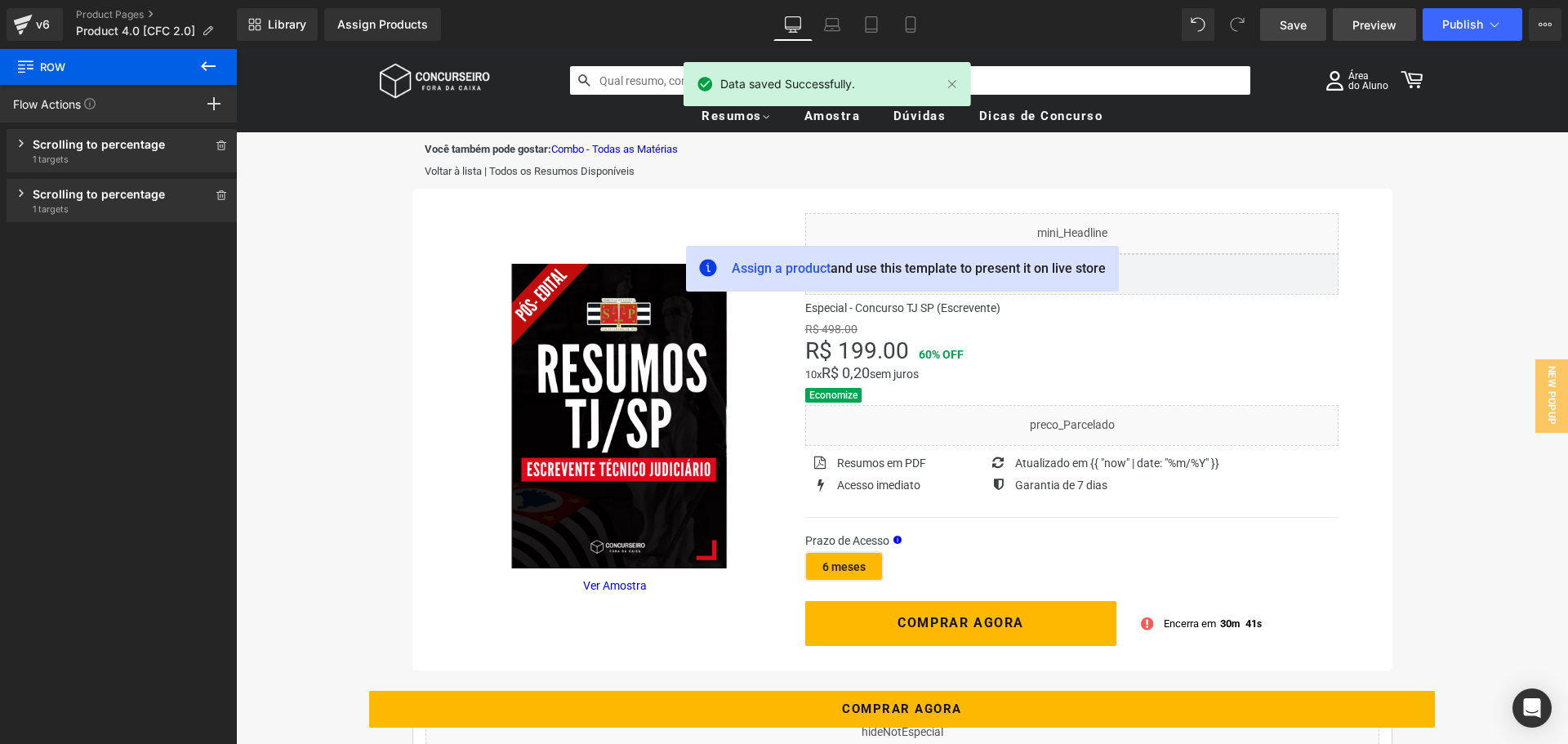
click at [1376, 22] on span "Preview" at bounding box center [1375, 25] width 44 height 17
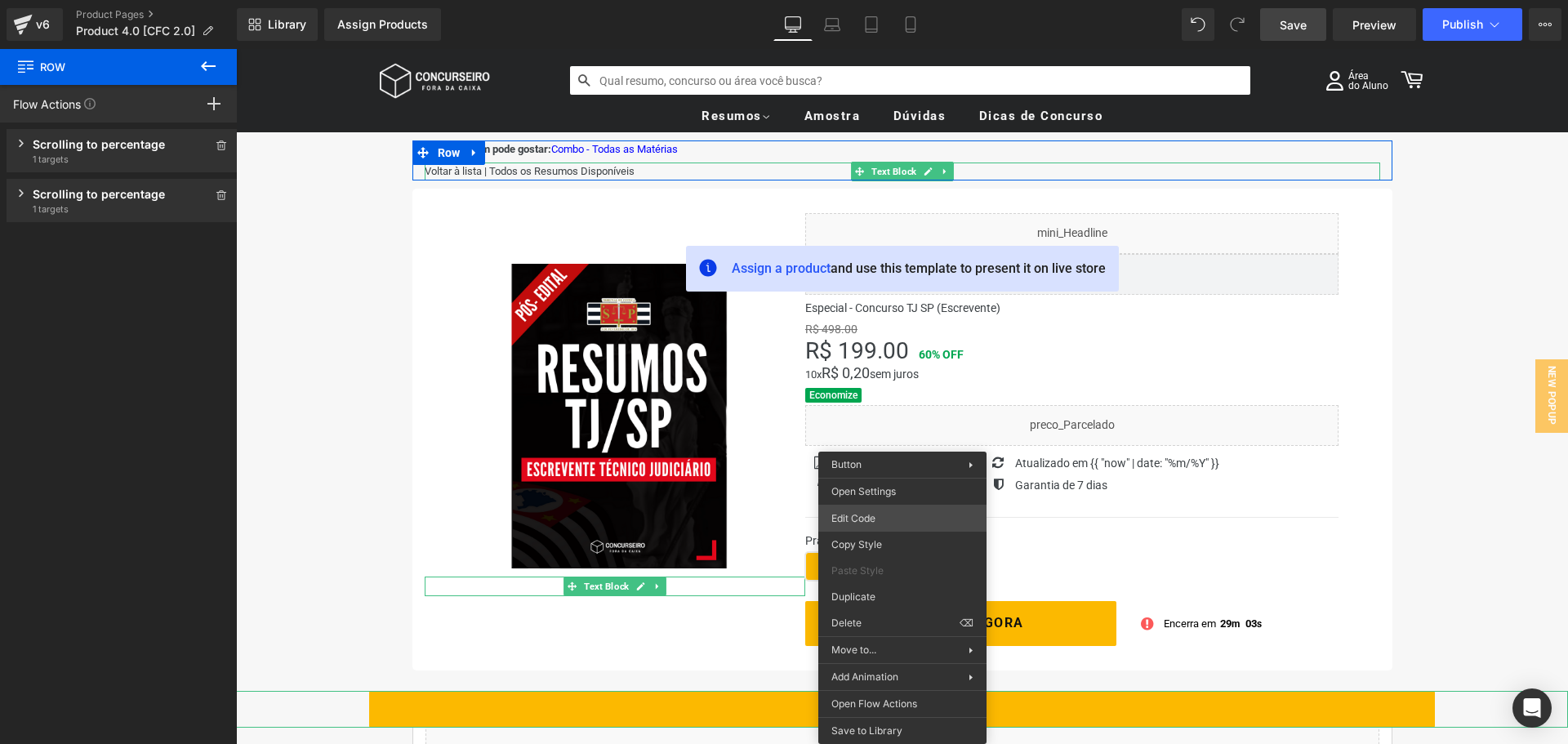
click at [880, 0] on div "Row You are previewing how the will restyle your page. You can not edit Element…" at bounding box center [784, 0] width 1568 height 0
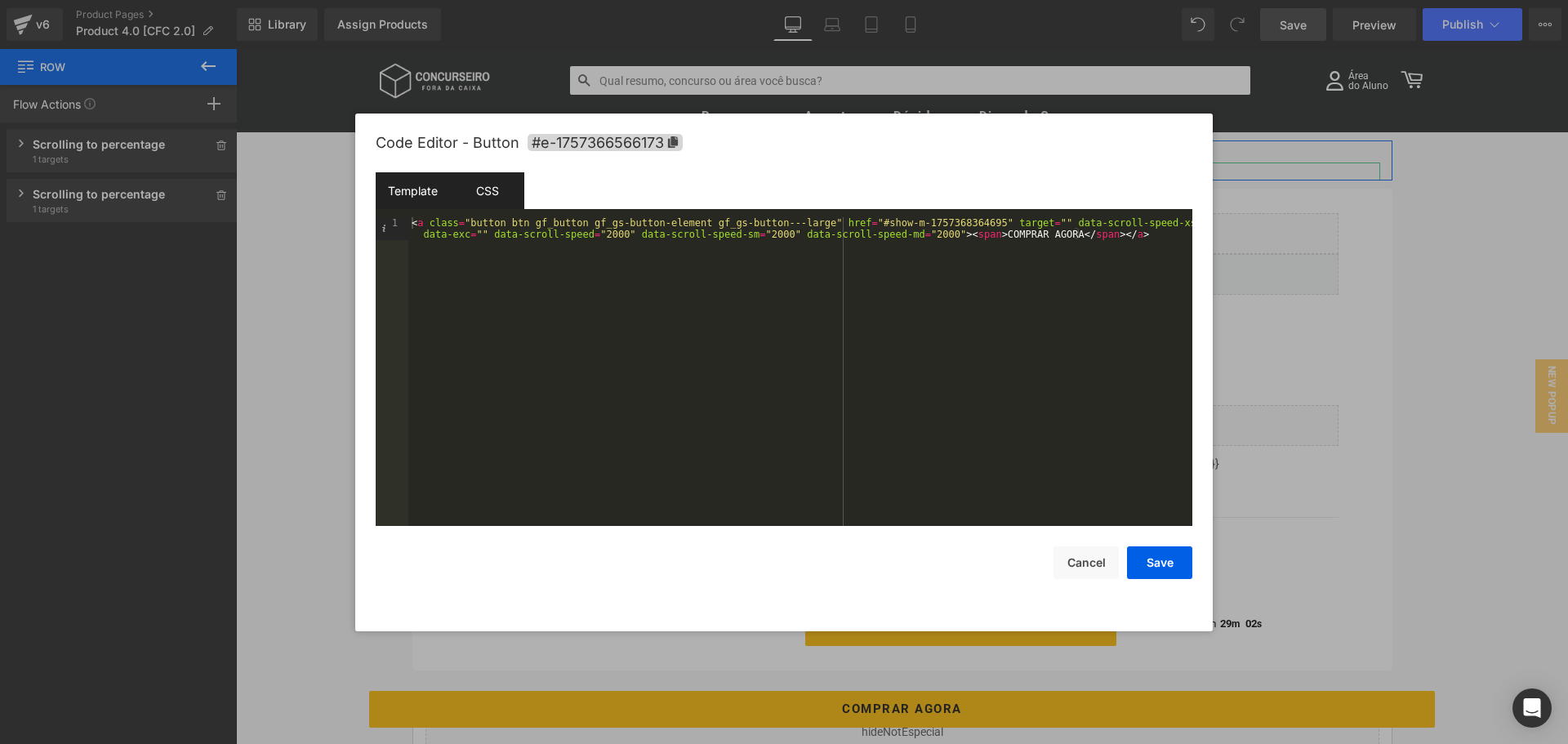
click at [481, 204] on div "CSS" at bounding box center [486, 191] width 74 height 37
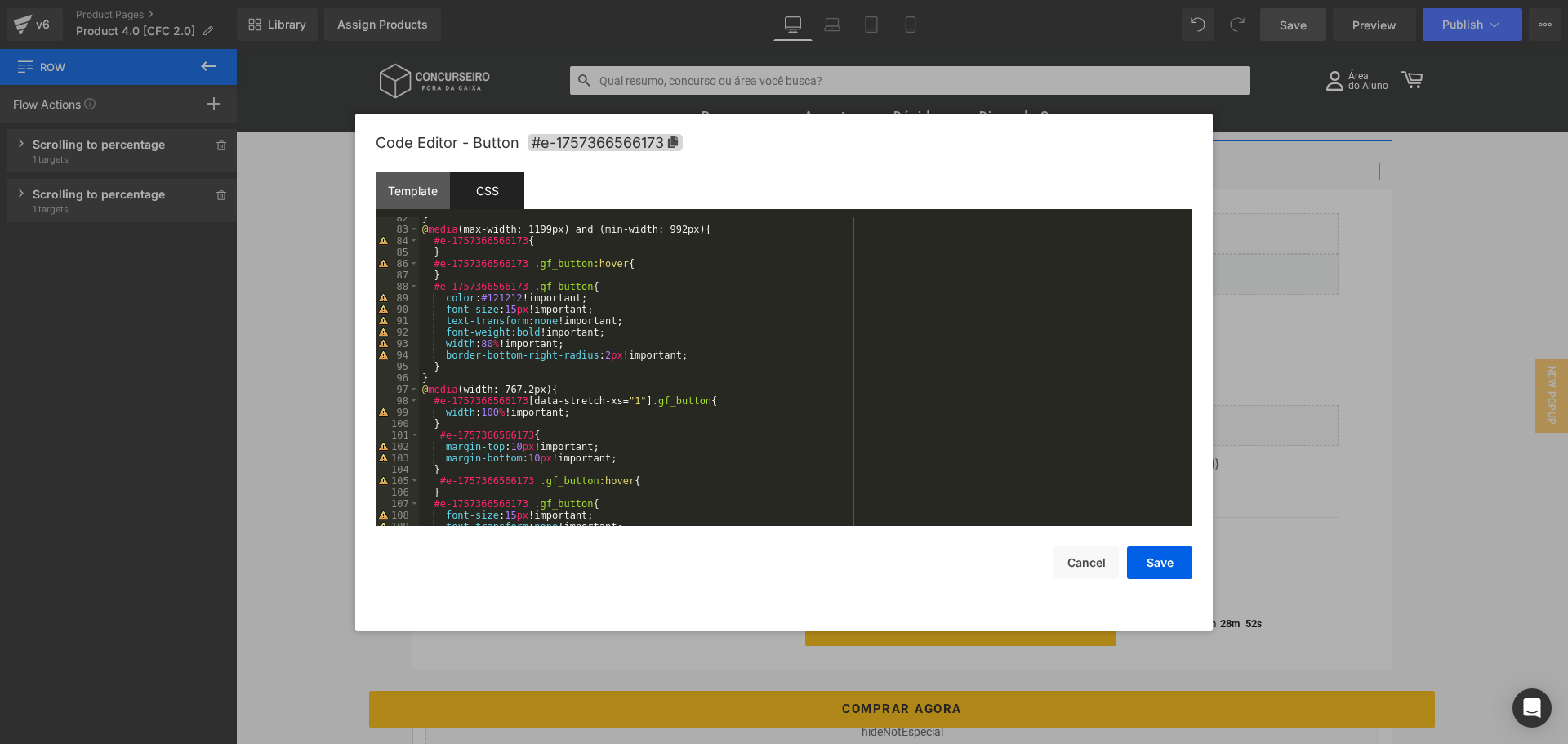
scroll to position [1018, 0]
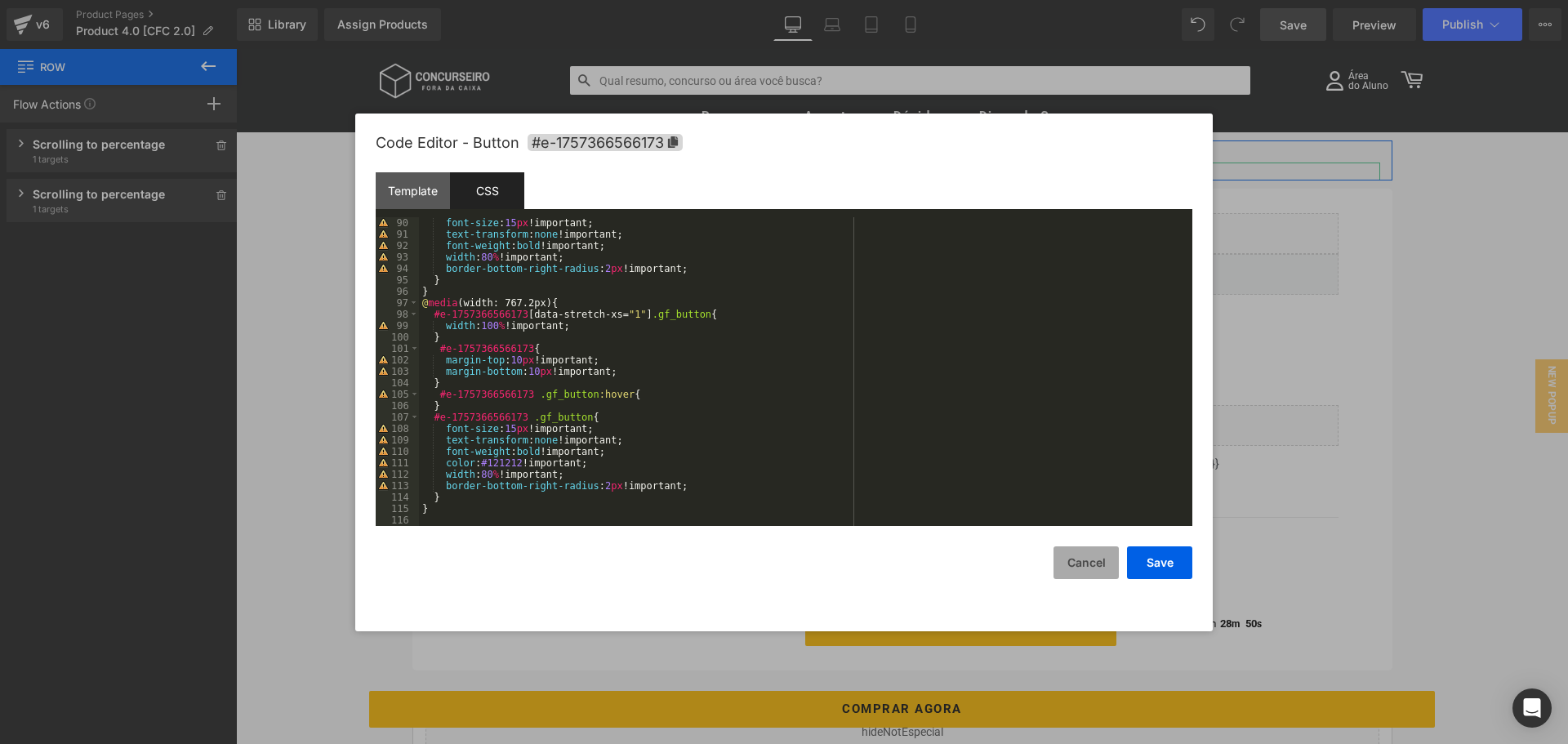
click at [1096, 564] on button "Cancel" at bounding box center [1086, 563] width 65 height 32
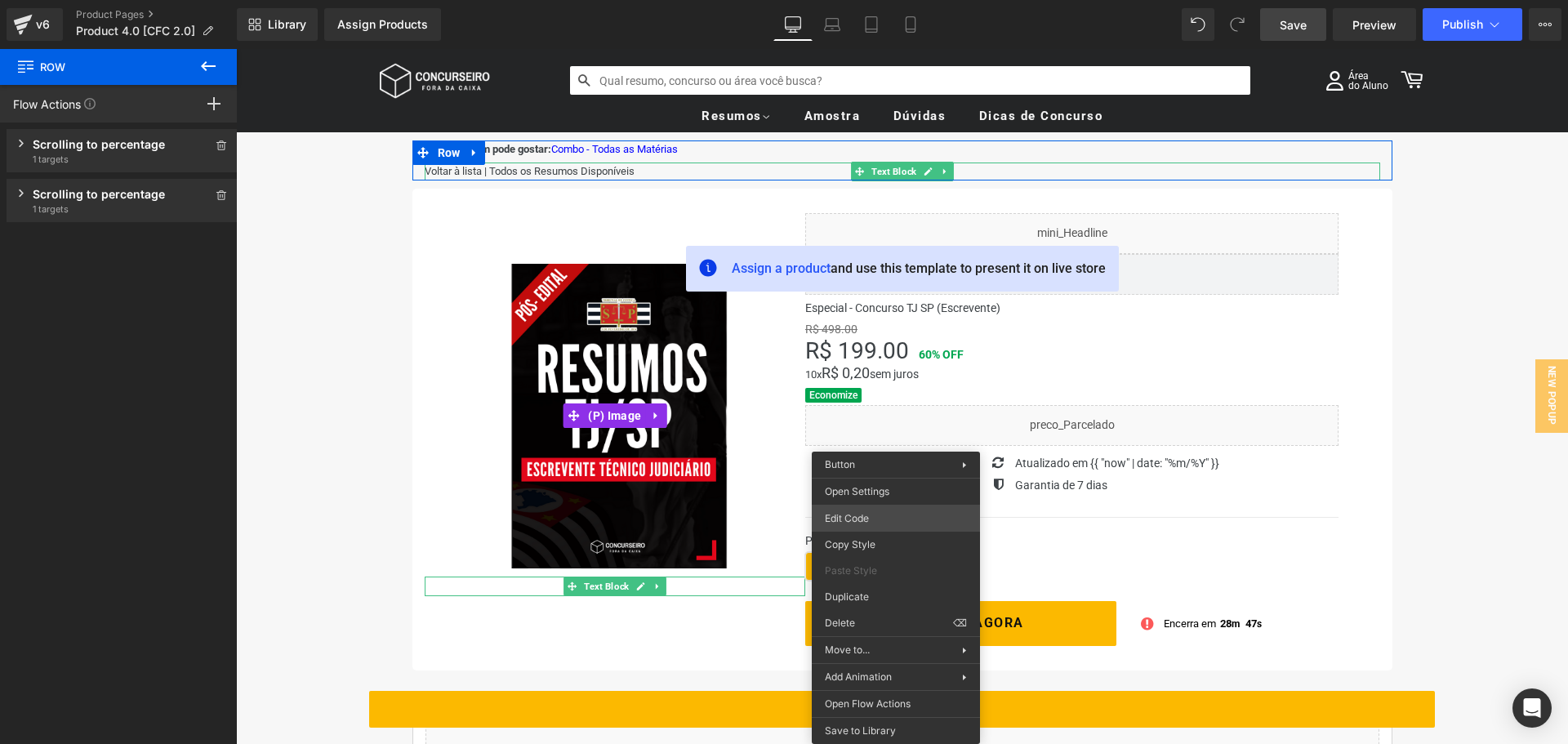
click at [848, 0] on div "Row You are previewing how the will restyle your page. You can not edit Element…" at bounding box center [784, 0] width 1568 height 0
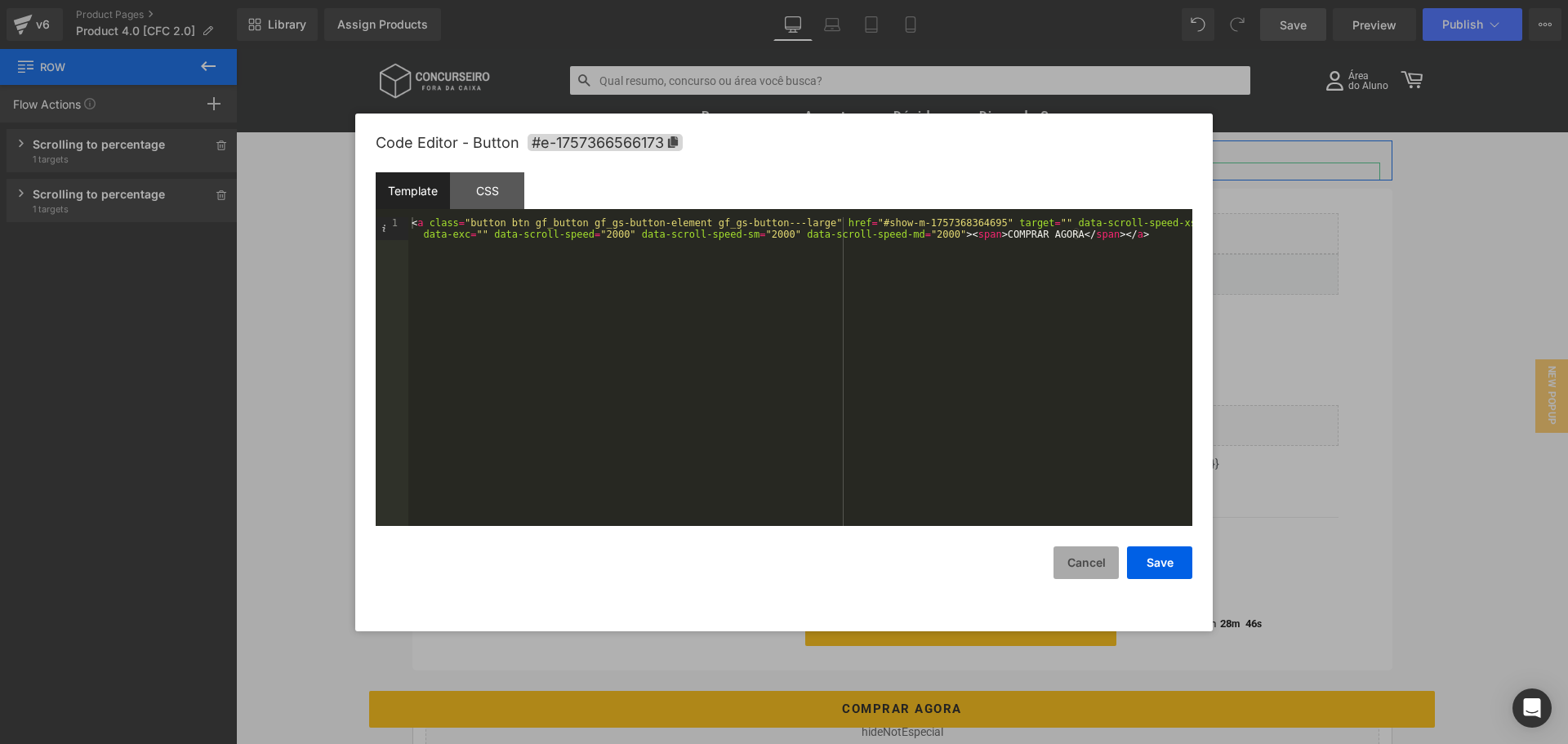
click at [1073, 554] on button "Cancel" at bounding box center [1086, 563] width 65 height 32
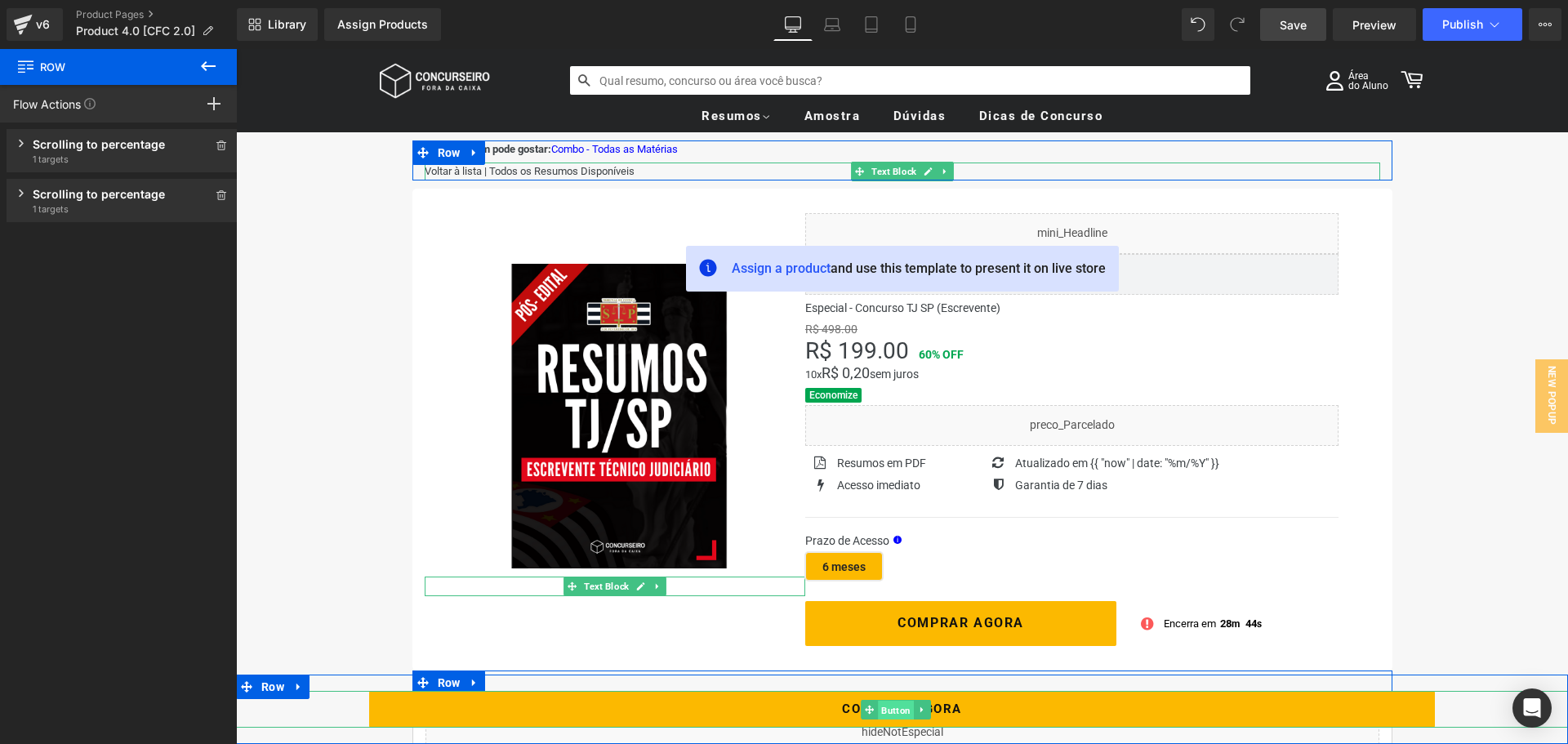
click at [893, 713] on span "Button" at bounding box center [896, 710] width 36 height 20
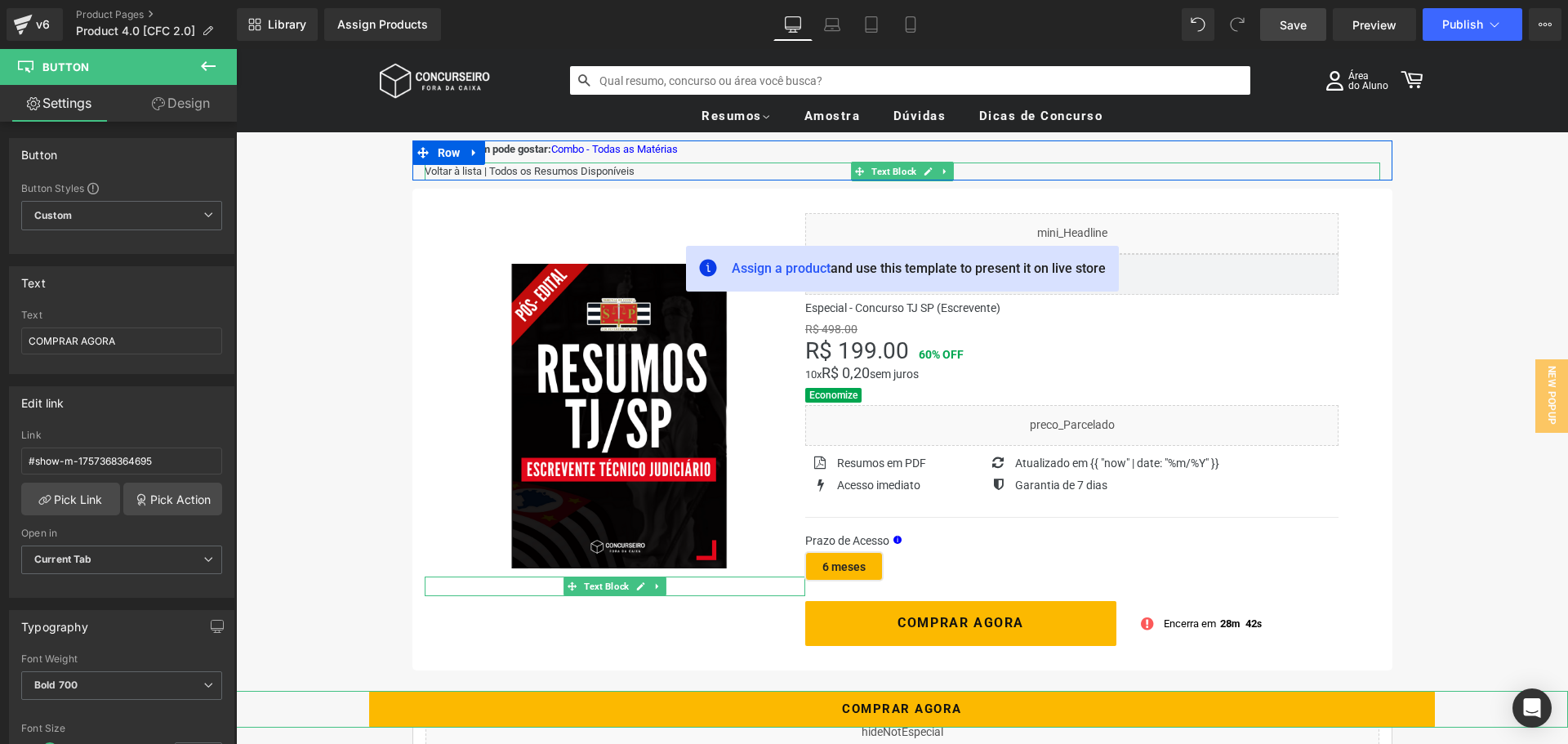
click at [152, 99] on icon at bounding box center [158, 103] width 13 height 13
click at [0, 0] on div "Corner" at bounding box center [0, 0] width 0 height 0
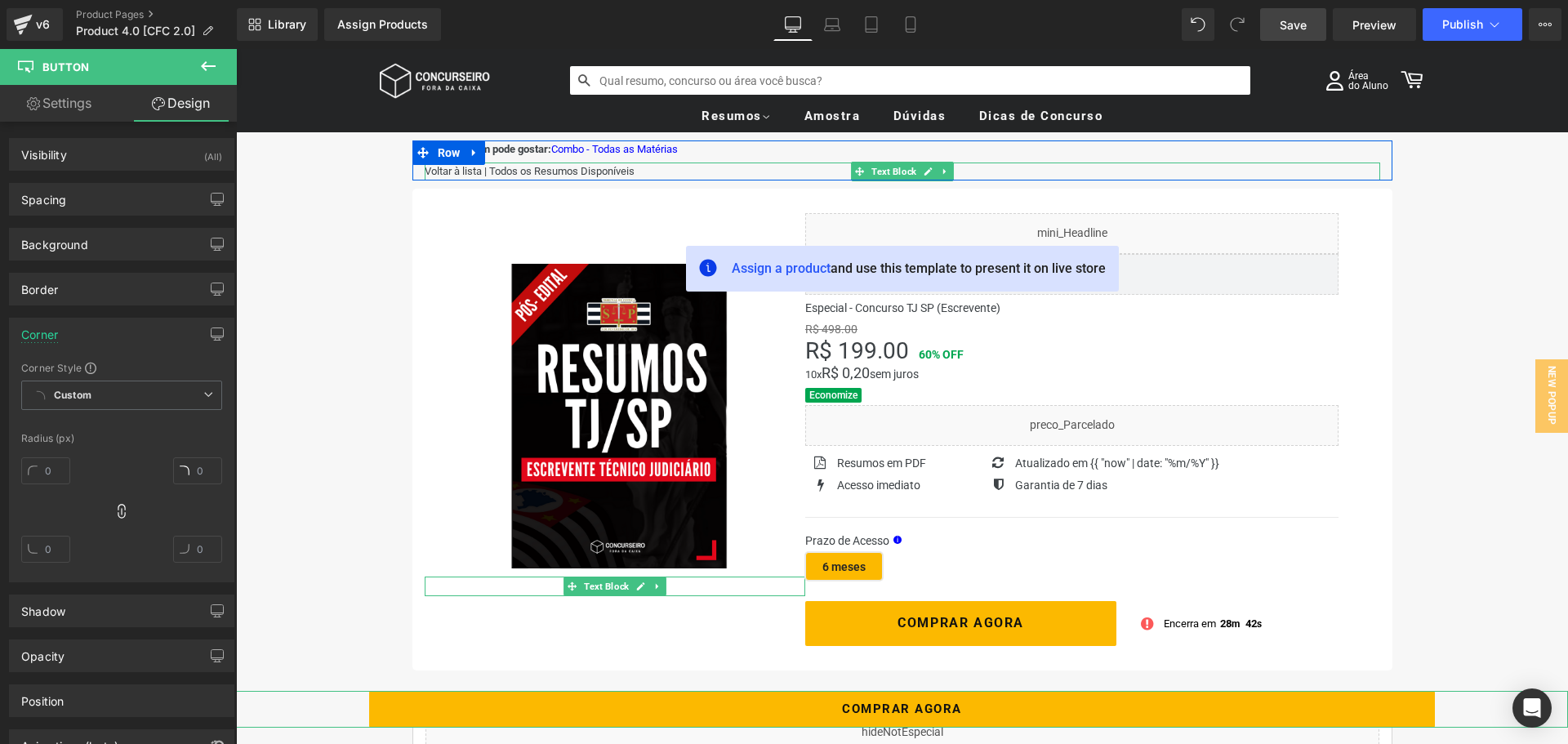
type input "2"
click at [44, 334] on div "Corner" at bounding box center [39, 330] width 37 height 23
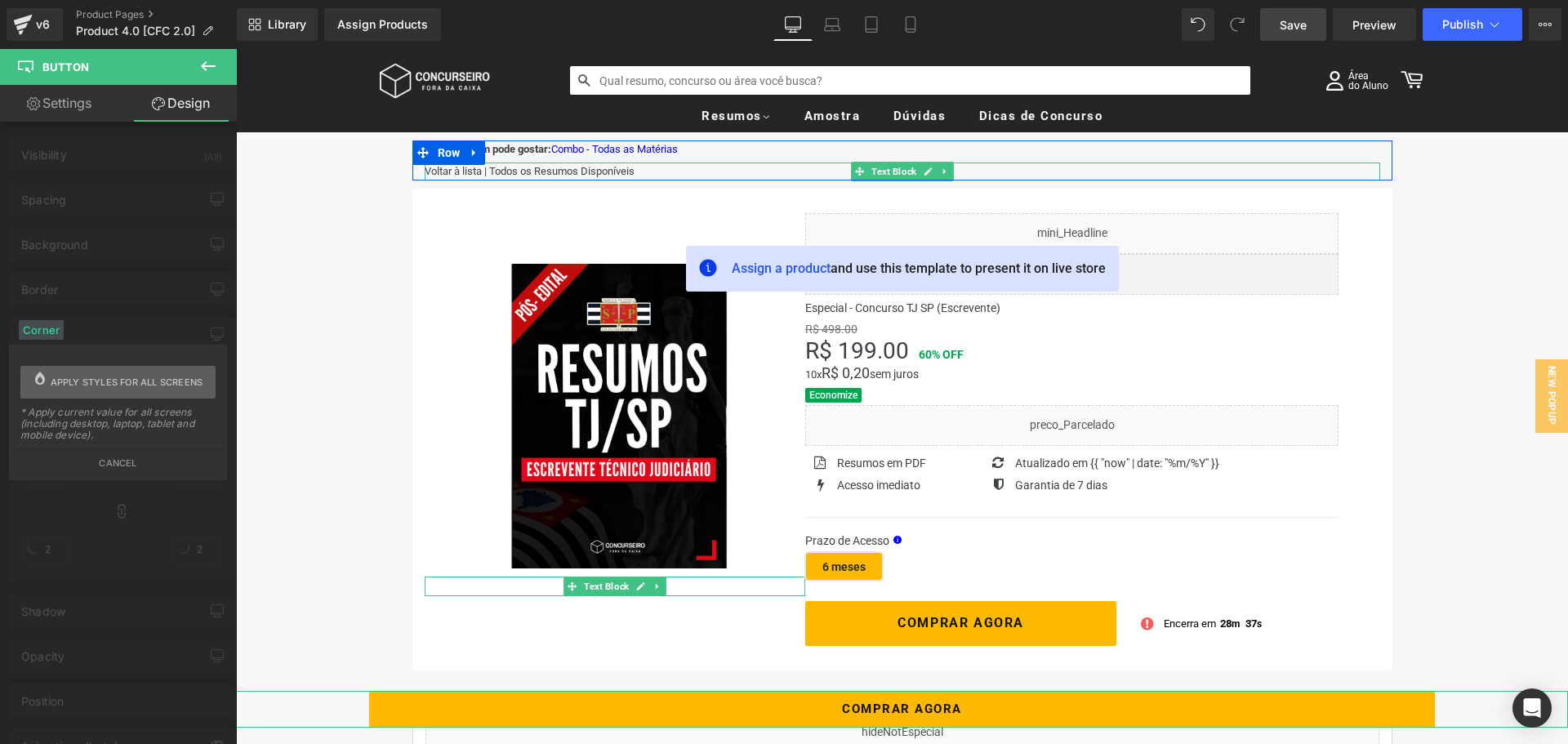
click at [132, 382] on span "Apply styles for all screens" at bounding box center [127, 382] width 153 height 32
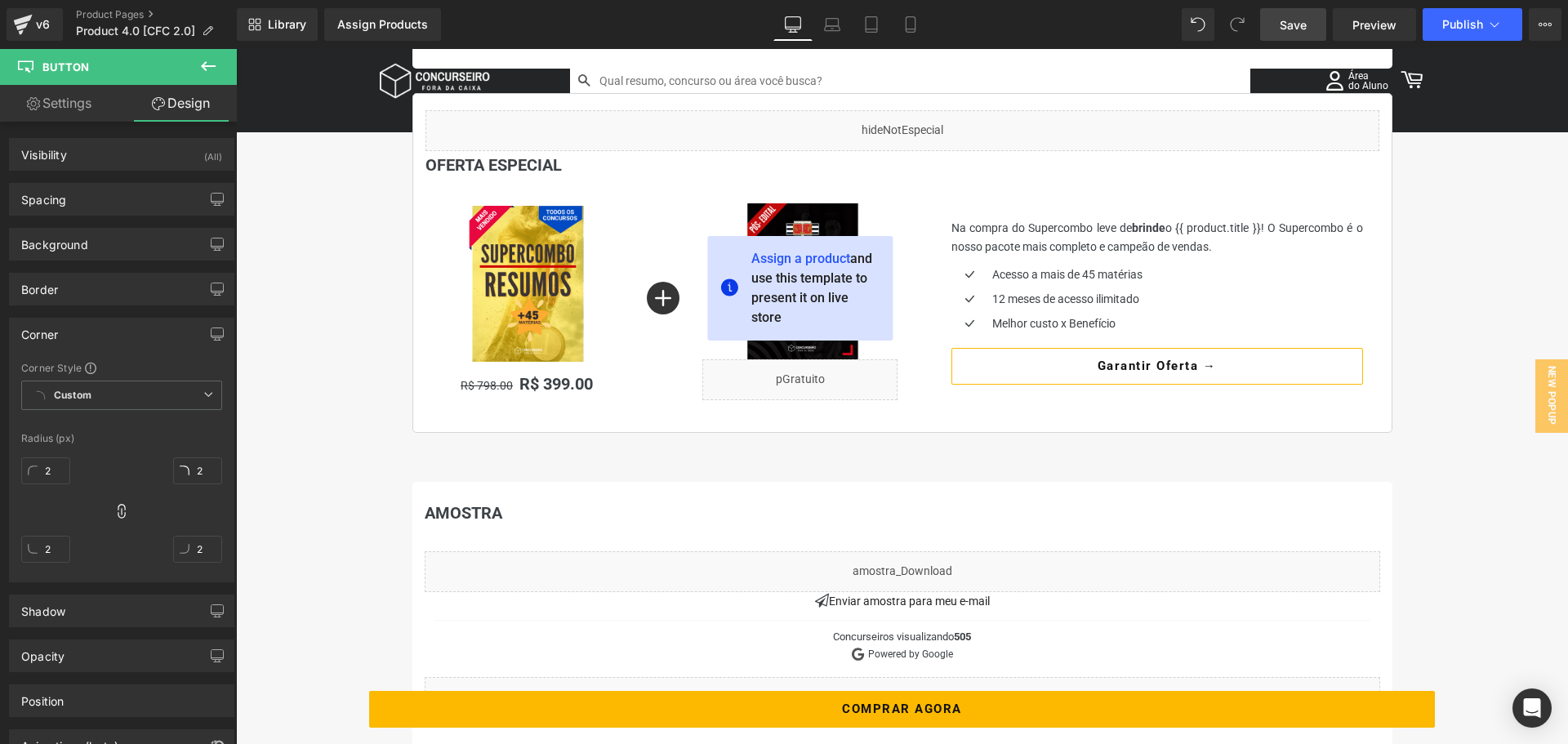
scroll to position [817, 0]
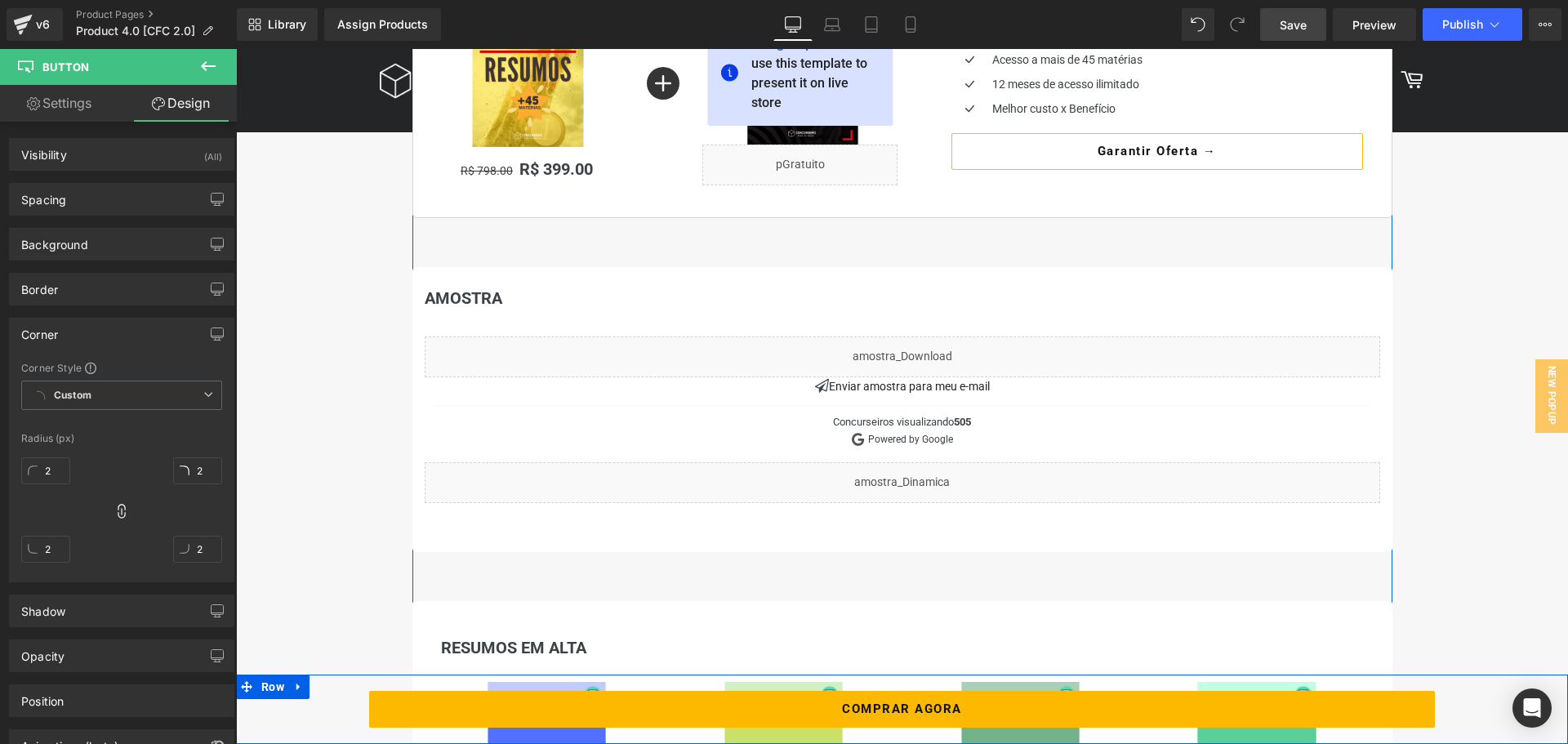
drag, startPoint x: 280, startPoint y: 687, endPoint x: 265, endPoint y: 571, distance: 117.0
click at [280, 687] on span "Row" at bounding box center [273, 687] width 31 height 25
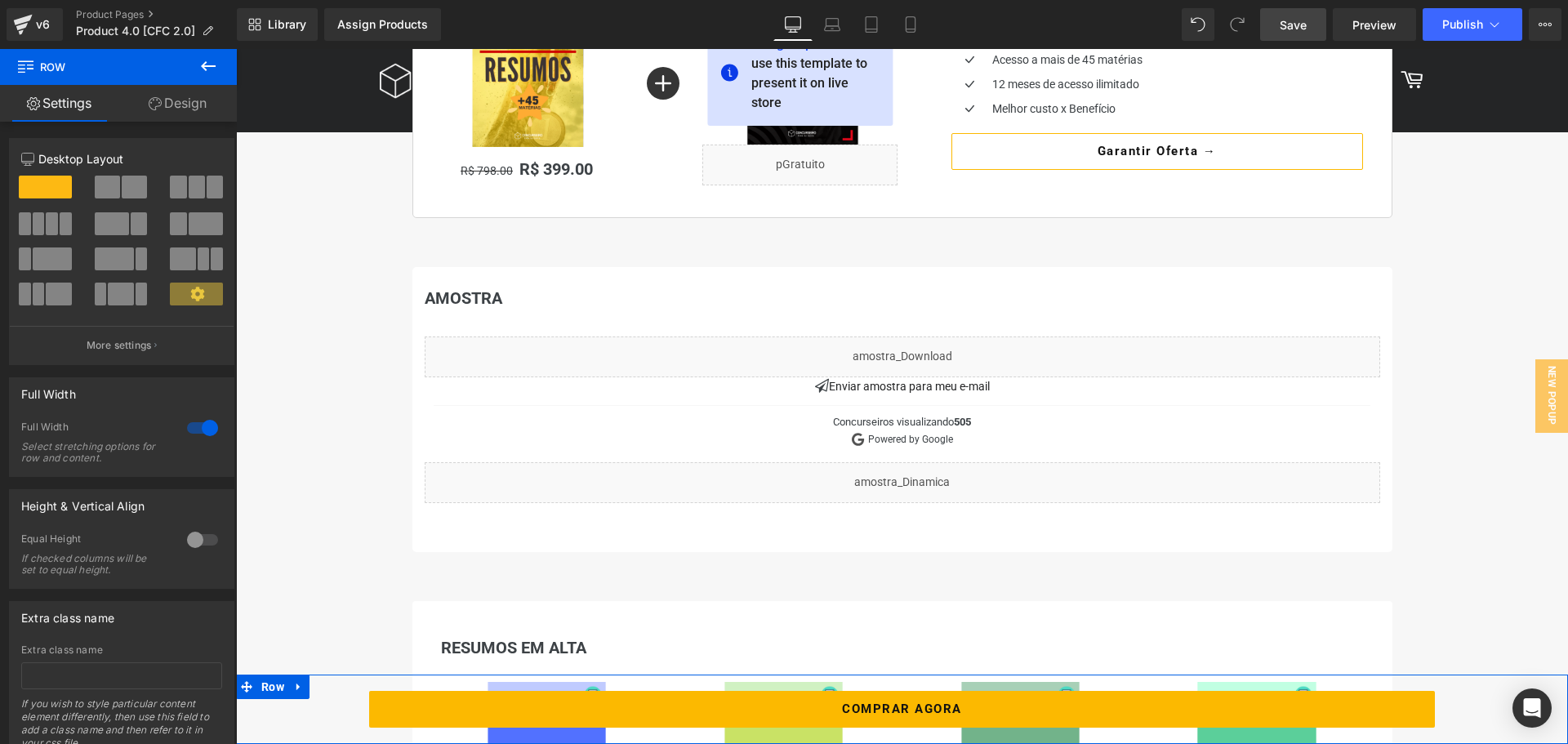
click at [192, 104] on link "Design" at bounding box center [178, 103] width 119 height 37
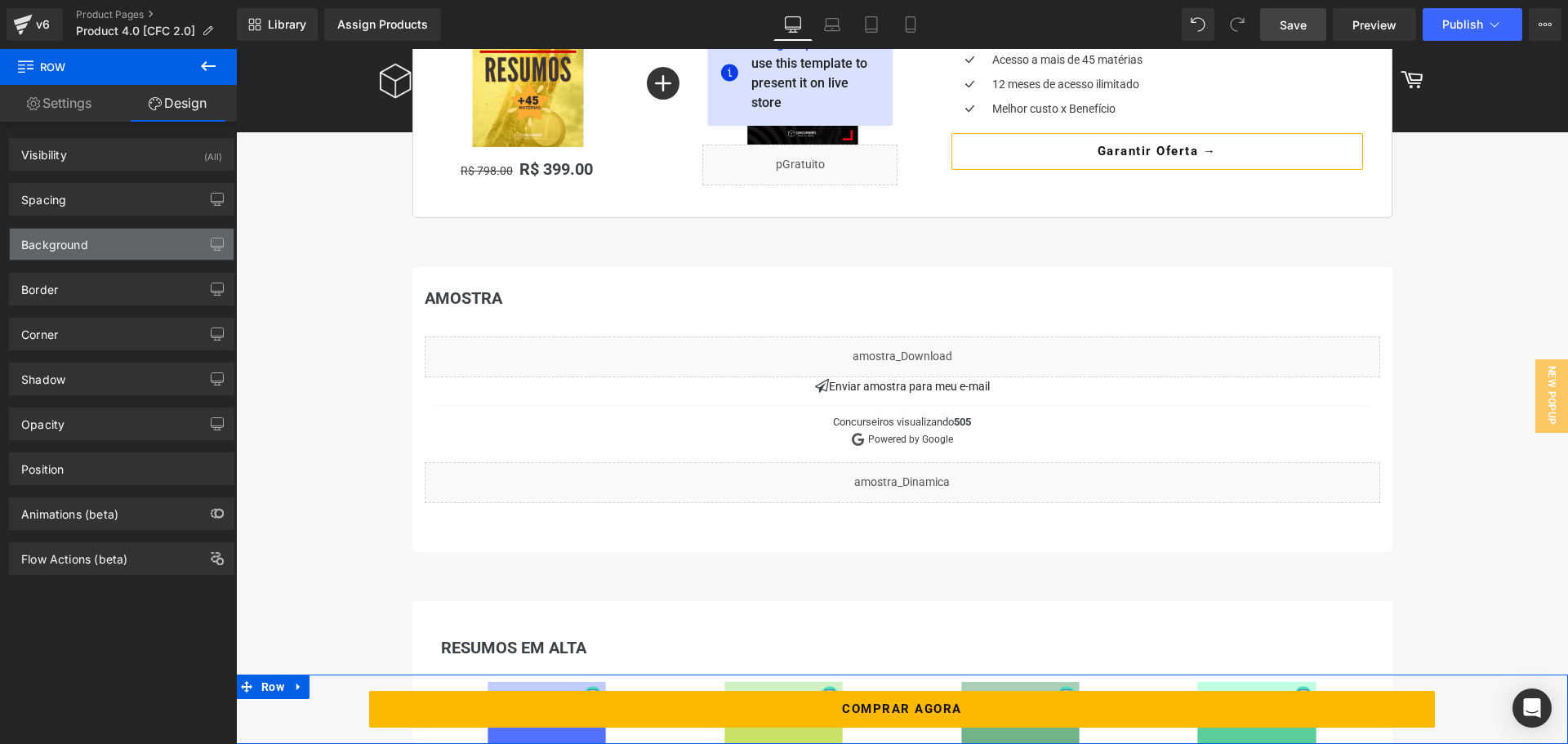
type input "transparent"
type input "0"
click at [89, 234] on div "Background" at bounding box center [121, 245] width 224 height 31
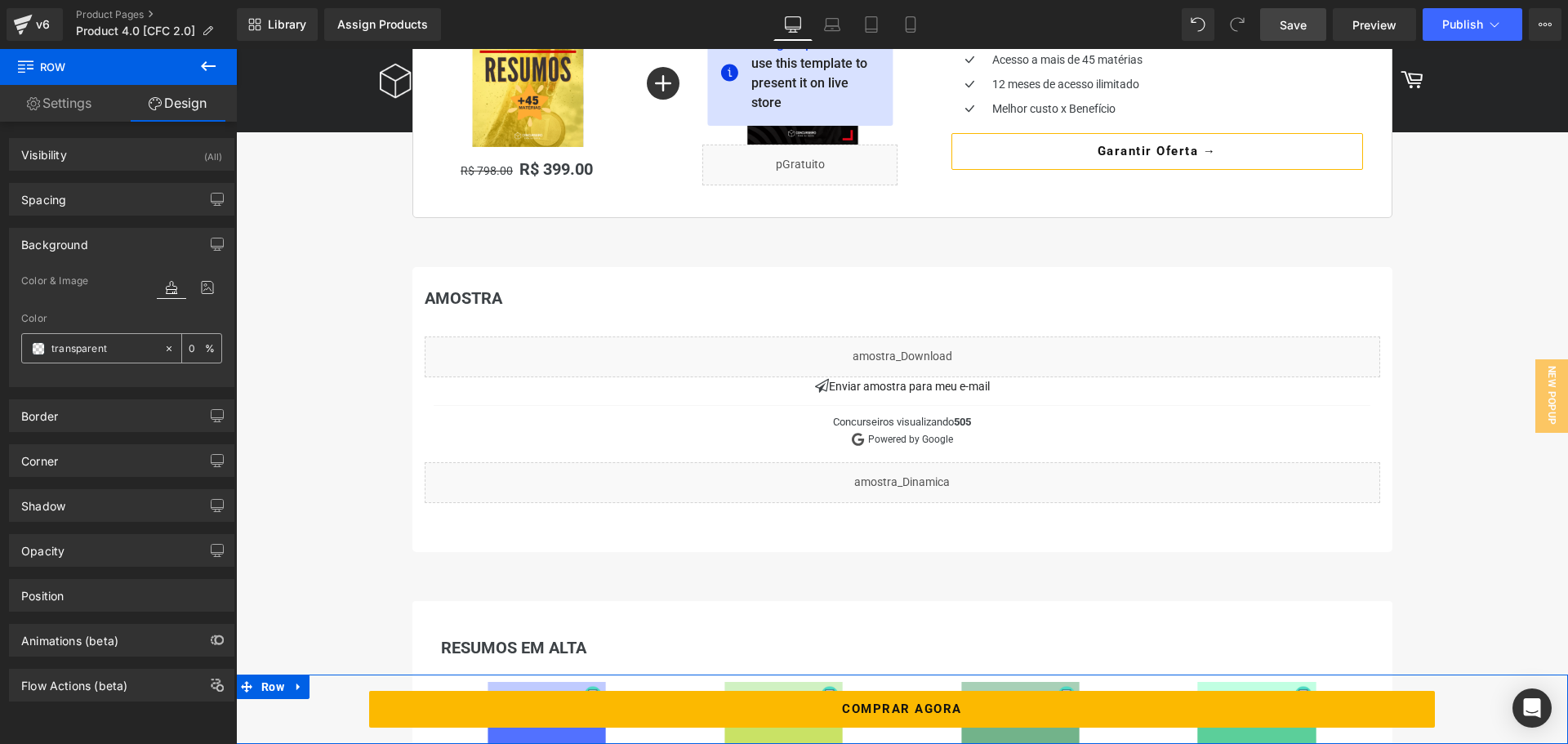
click at [35, 351] on span at bounding box center [38, 348] width 13 height 13
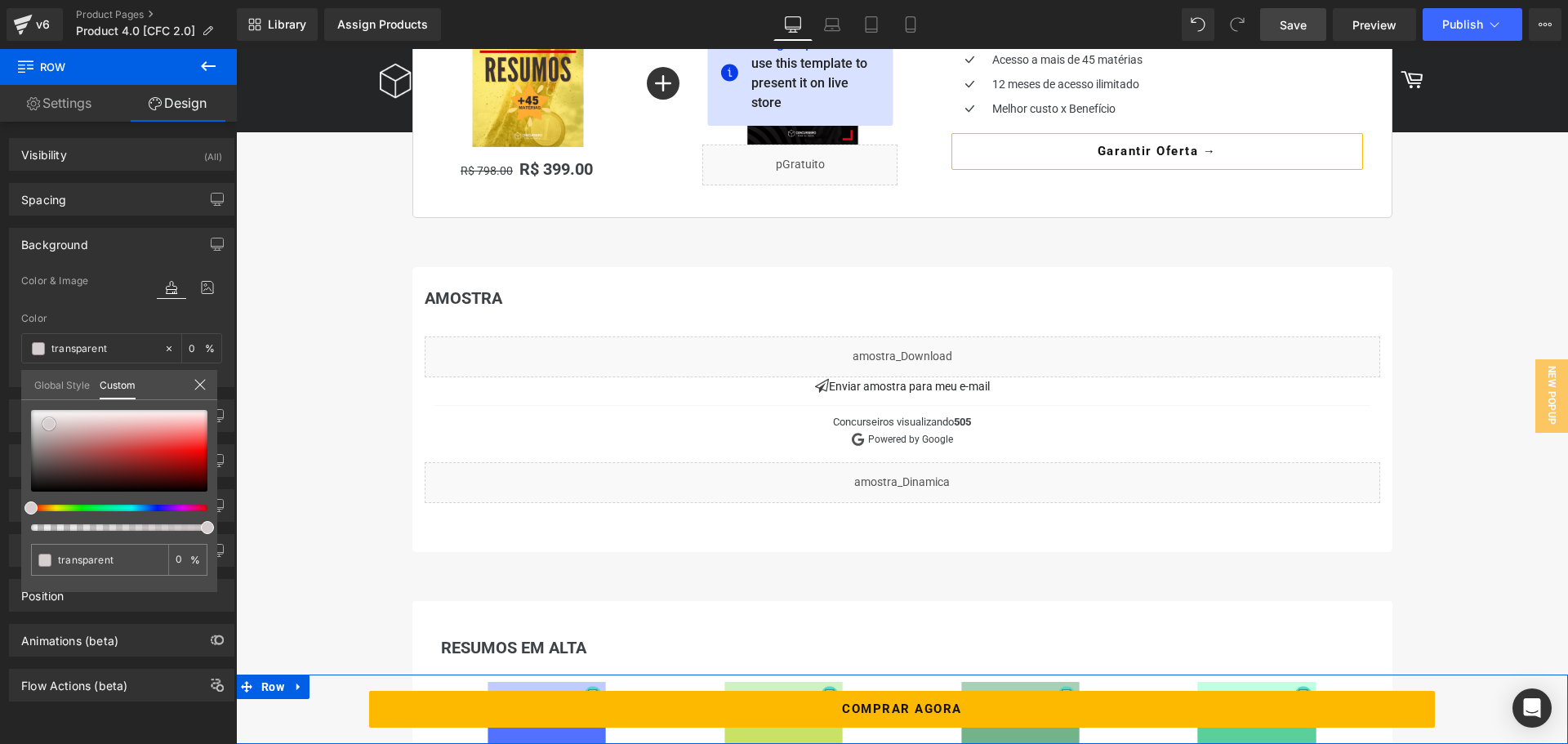
type input "#d7cfcf"
type input "100"
type input "#d7cfcf"
type input "100"
type input "#ebe9e9"
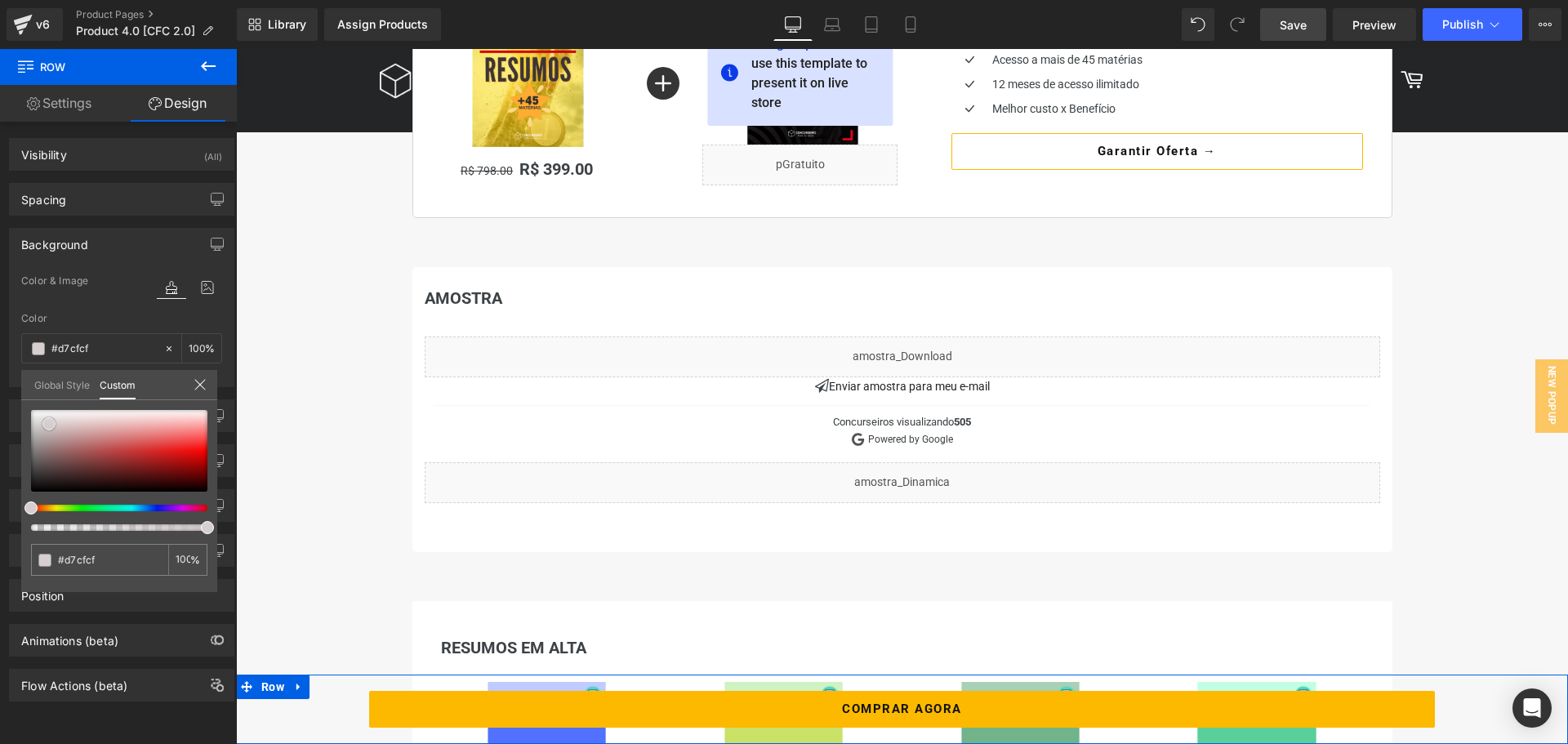
type input "#ebe9e9"
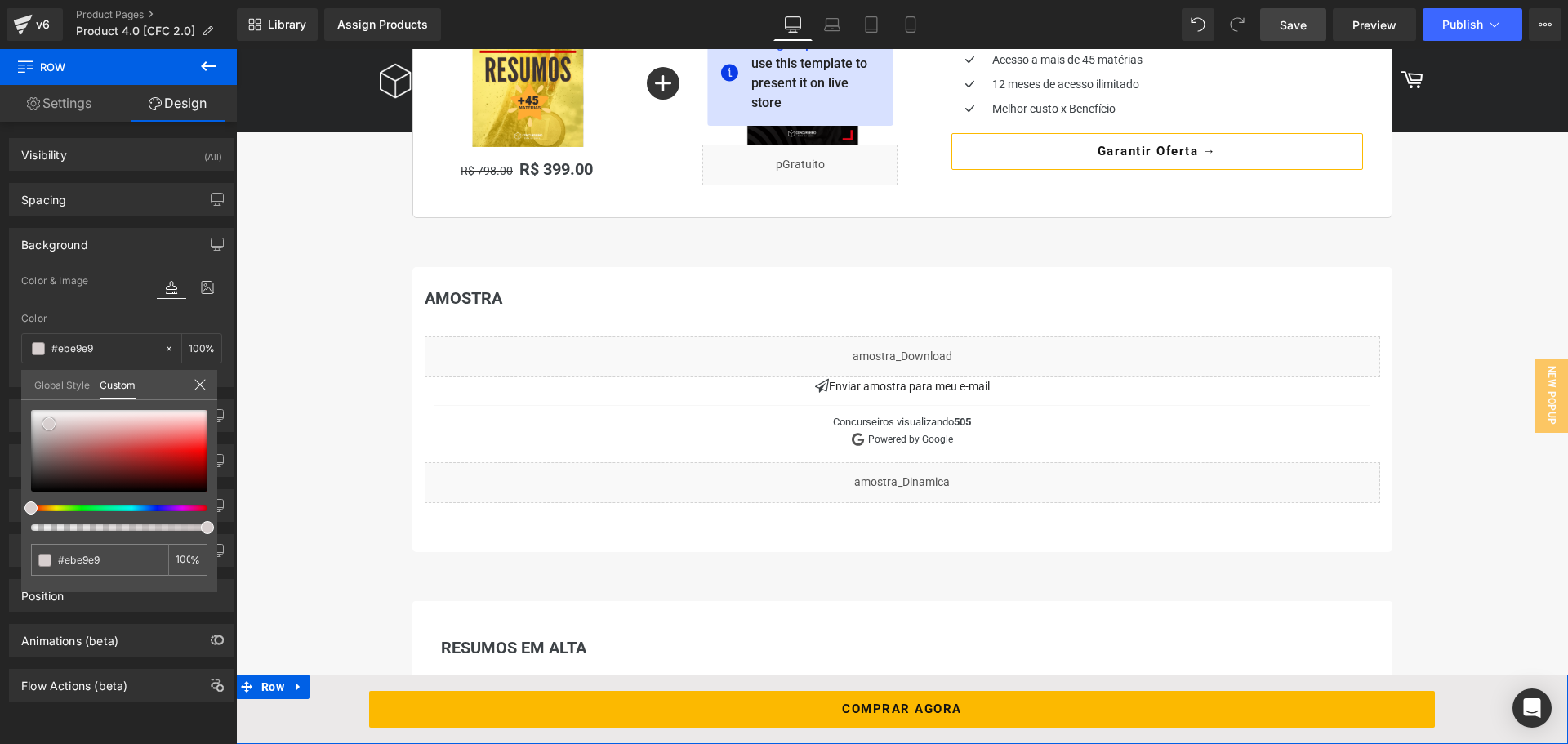
type input "#ffffff"
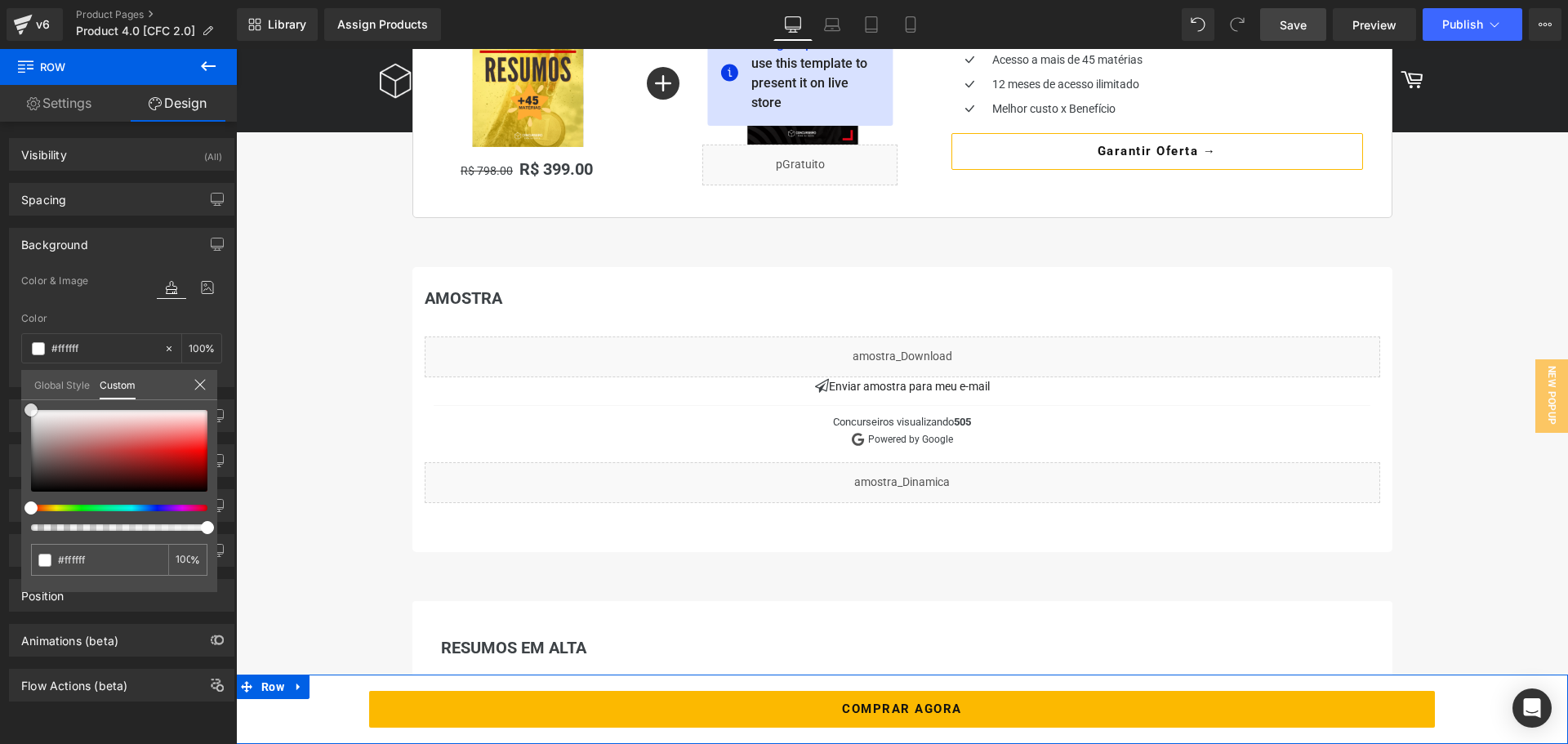
drag, startPoint x: 49, startPoint y: 424, endPoint x: 21, endPoint y: 399, distance: 37.5
click at [21, 399] on div "Global Style Custom Setup Global Style #ffffff 100 %" at bounding box center [119, 395] width 196 height 50
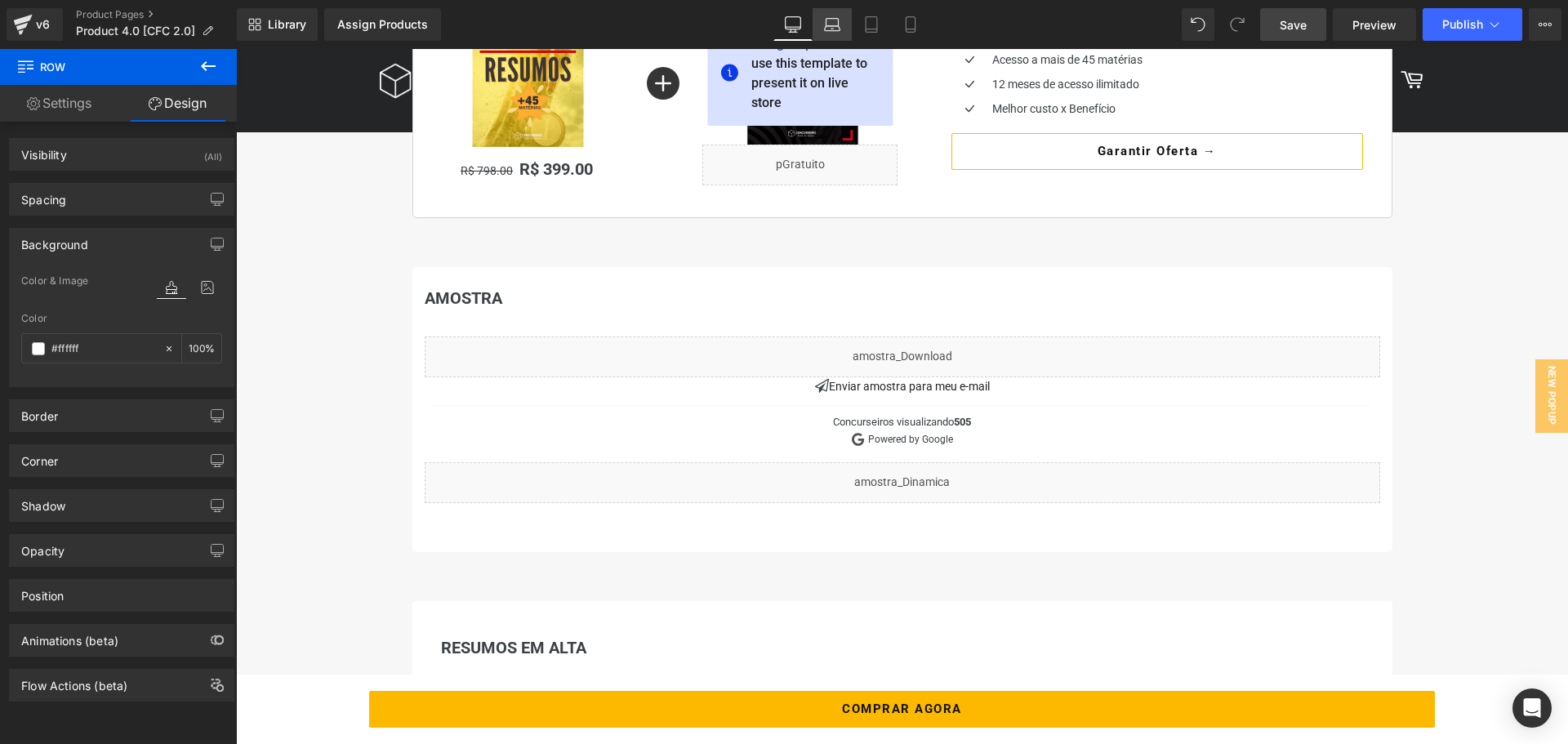
click at [830, 37] on link "Laptop" at bounding box center [833, 25] width 39 height 32
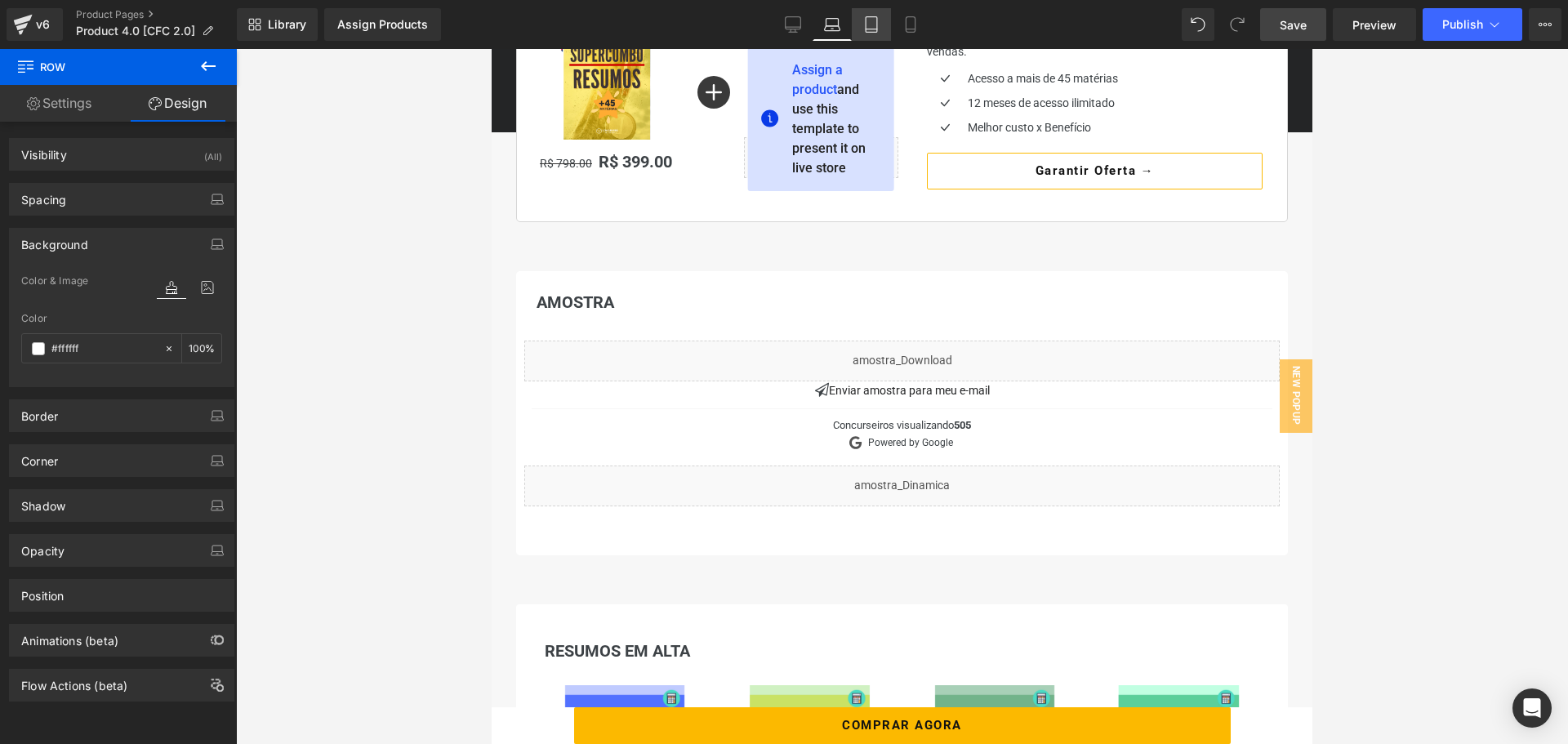
click at [872, 27] on icon at bounding box center [871, 24] width 16 height 16
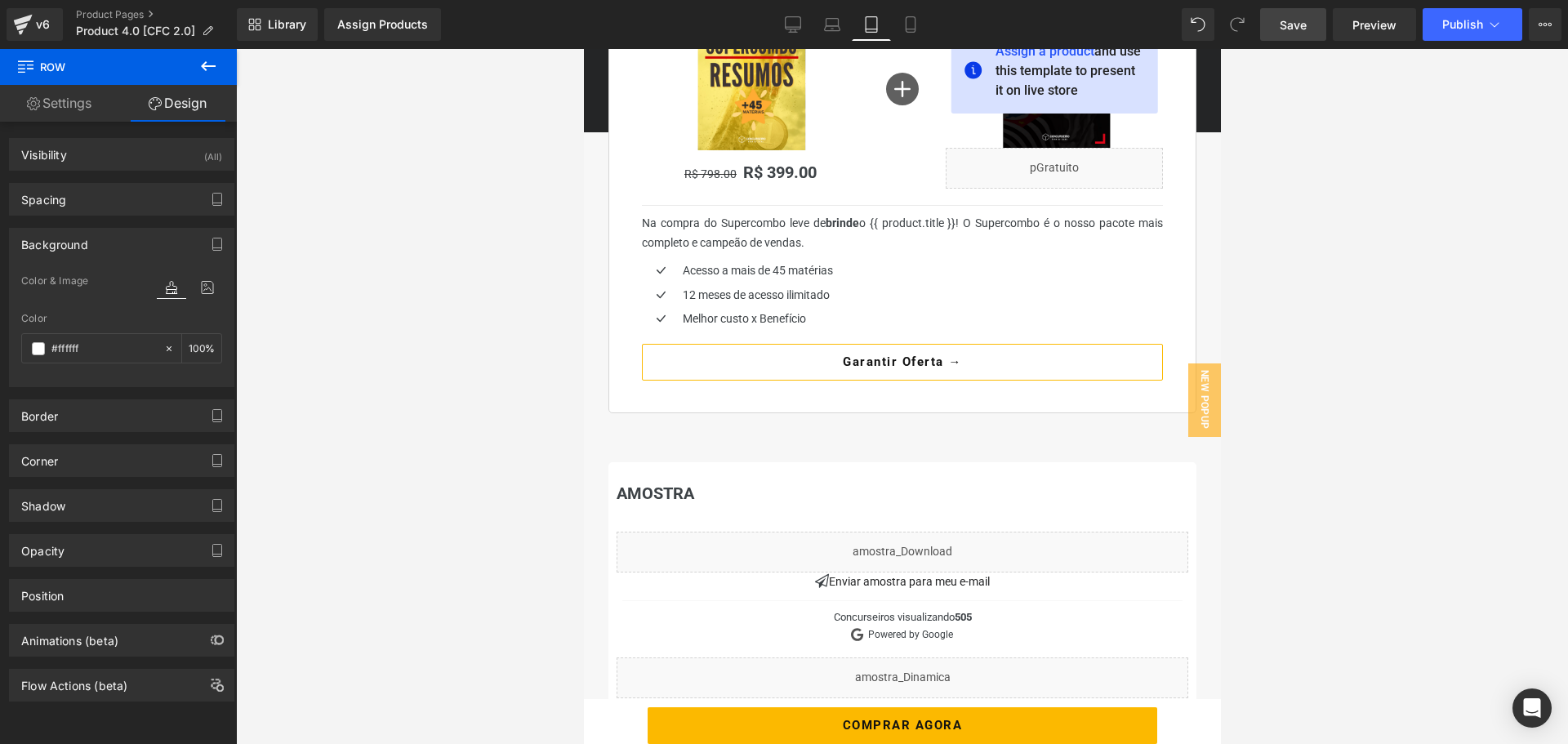
scroll to position [834, 0]
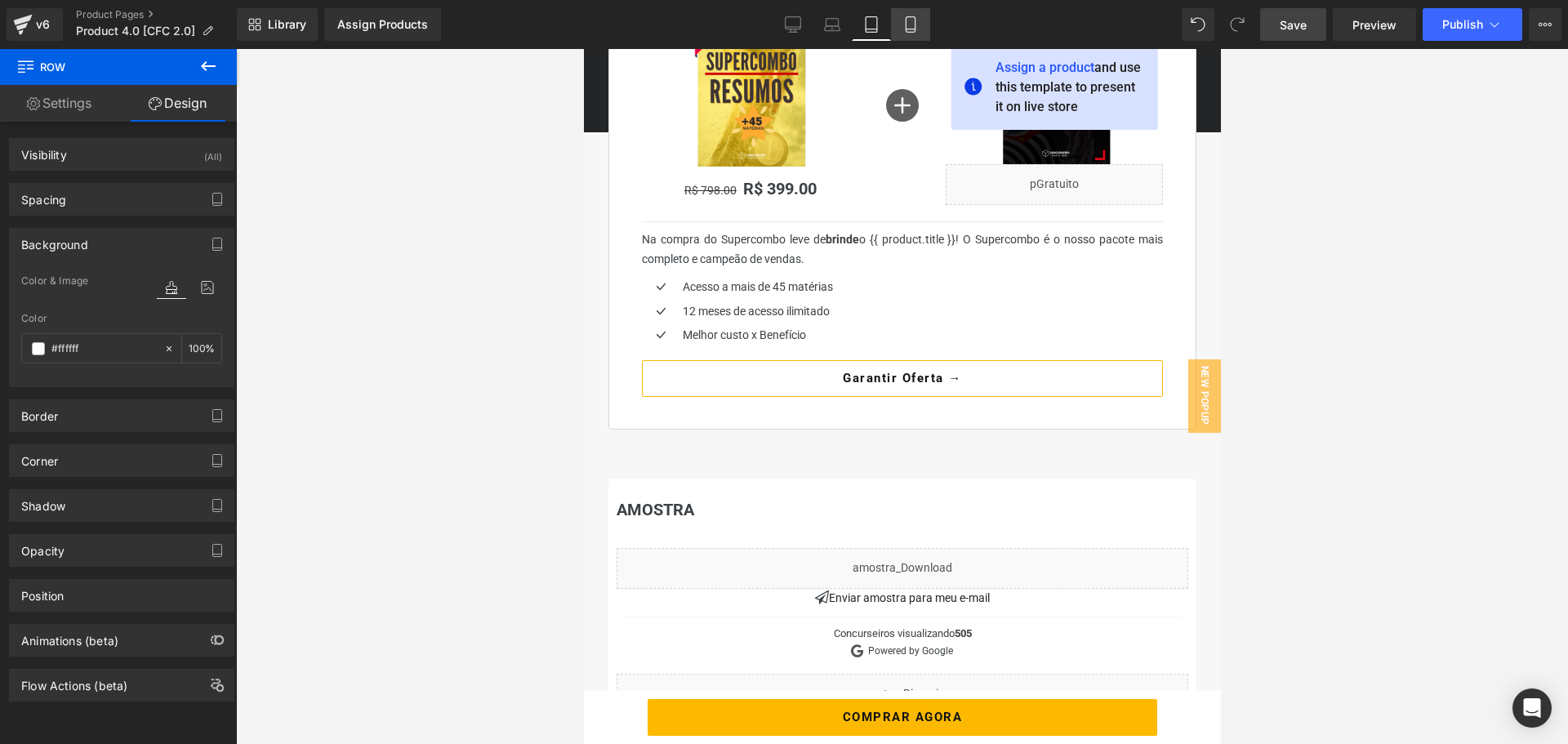
click at [907, 34] on link "Mobile" at bounding box center [911, 25] width 39 height 32
type input "100"
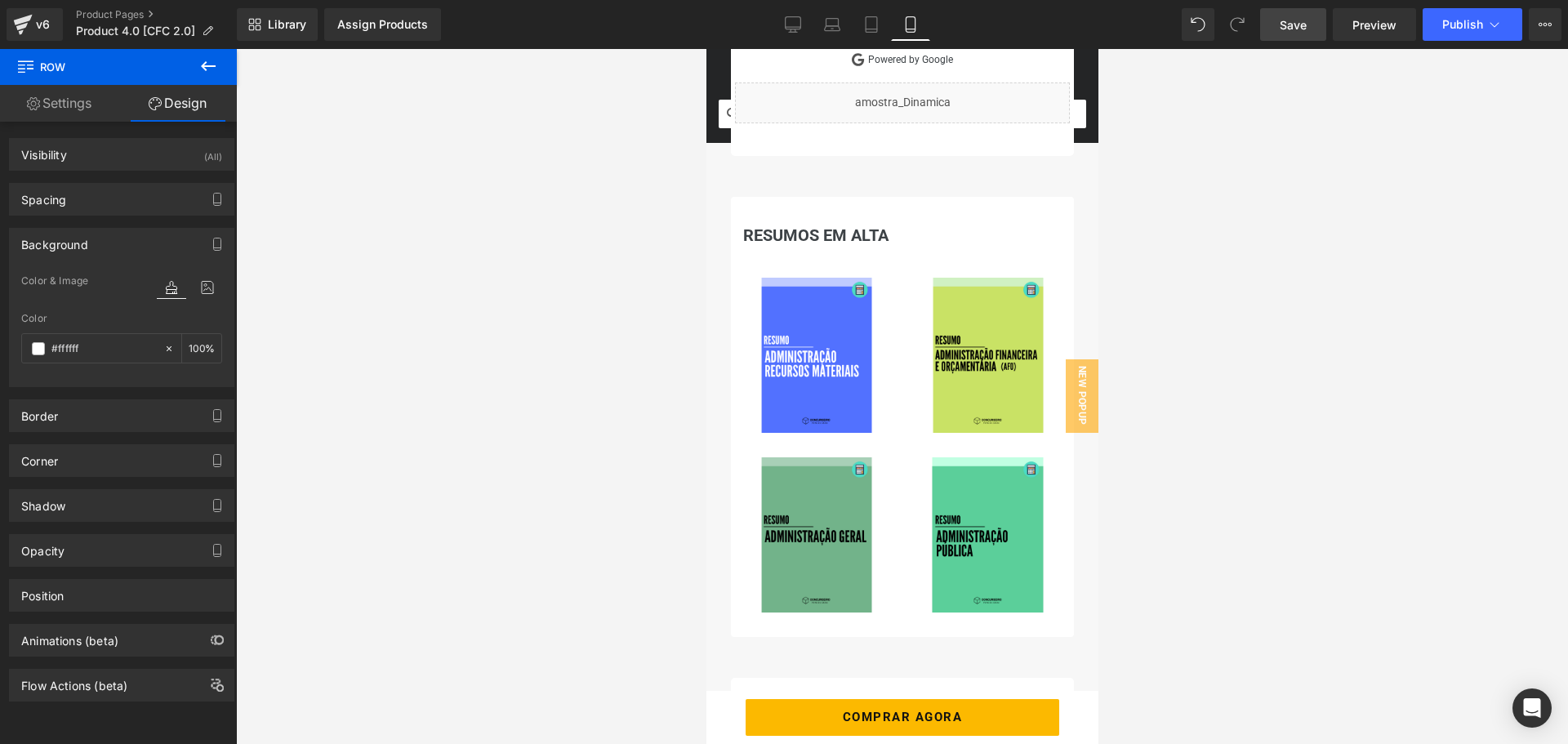
scroll to position [1307, 0]
